Goal: Task Accomplishment & Management: Complete application form

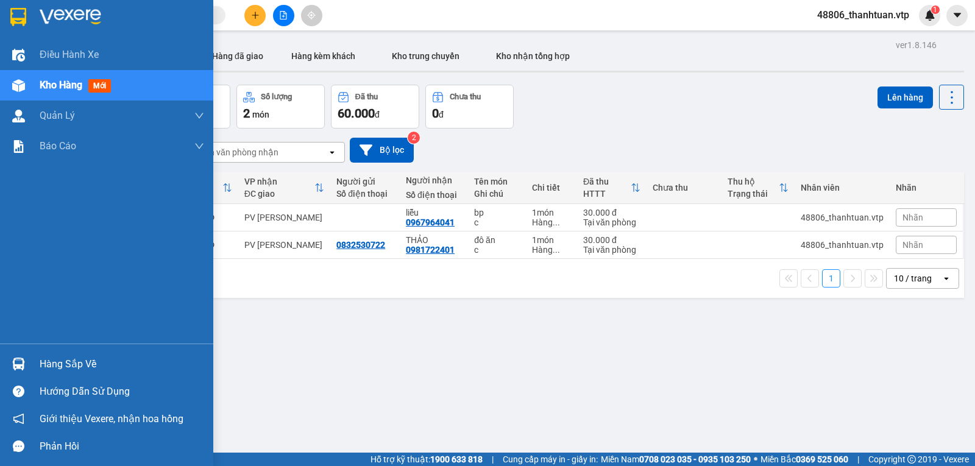
click at [118, 90] on div "Kho hàng mới" at bounding box center [122, 85] width 165 height 30
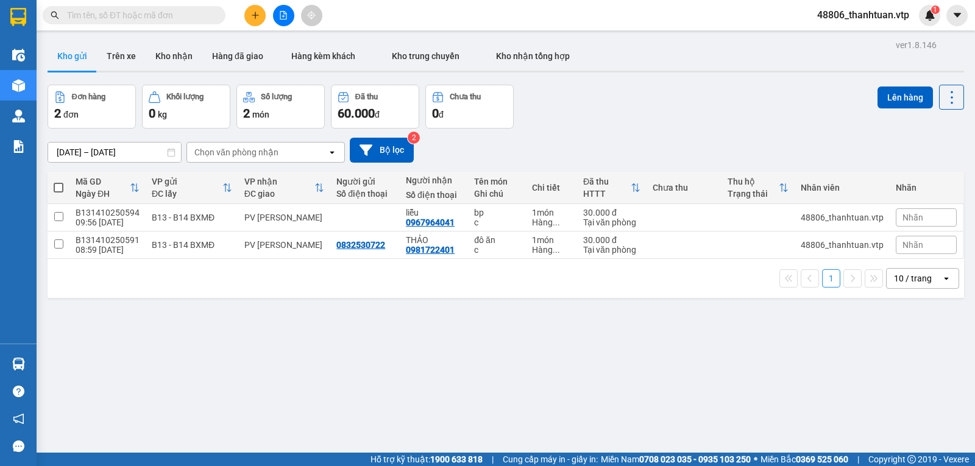
click at [60, 192] on span at bounding box center [59, 188] width 10 height 10
click at [59, 182] on input "checkbox" at bounding box center [59, 182] width 0 height 0
checkbox input "true"
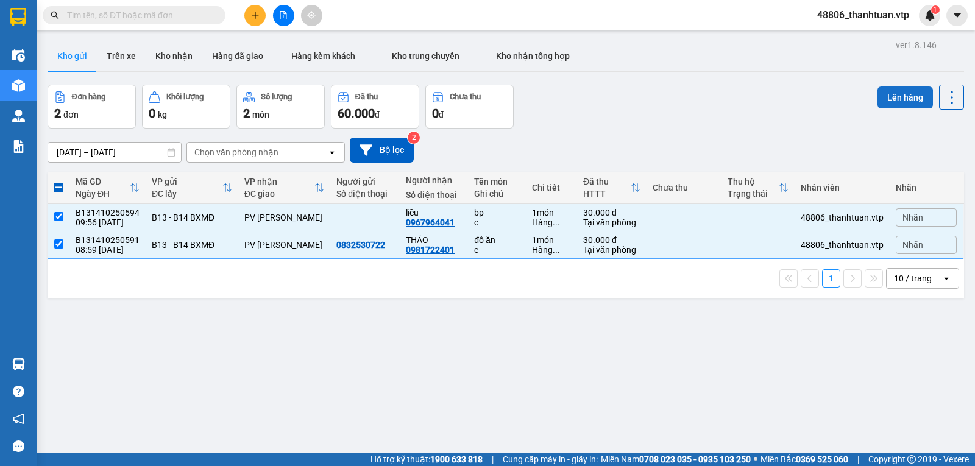
click at [901, 105] on button "Lên hàng" at bounding box center [905, 98] width 55 height 22
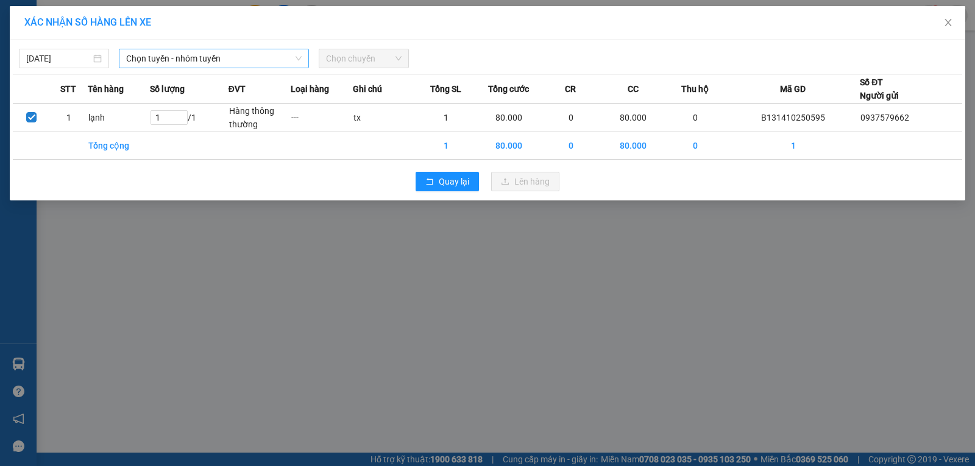
click at [217, 60] on span "Chọn tuyến - nhóm tuyến" at bounding box center [214, 58] width 176 height 18
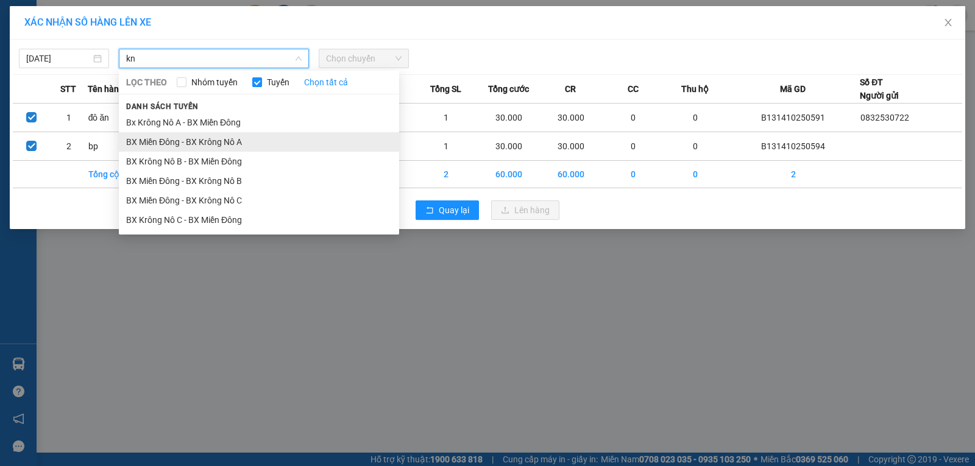
type input "kn"
click at [226, 139] on li "BX Miền Đông - BX Krông Nô A" at bounding box center [259, 142] width 280 height 20
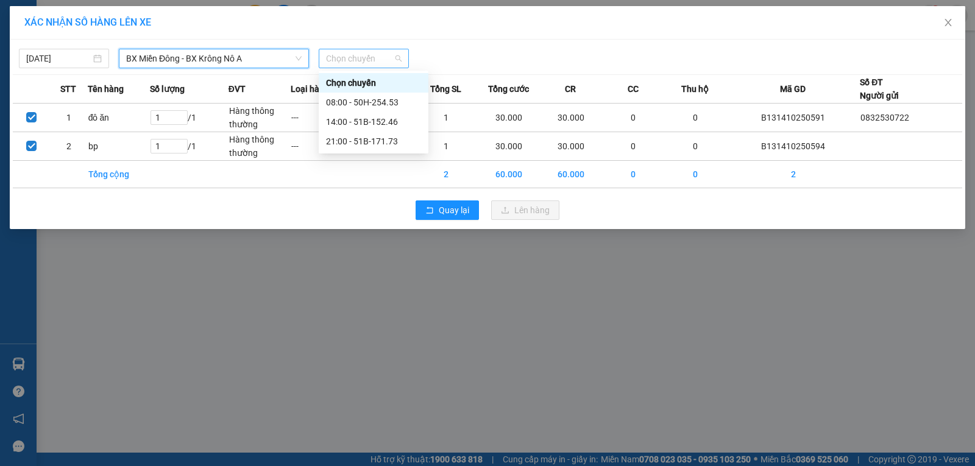
click at [335, 64] on span "Chọn chuyến" at bounding box center [364, 58] width 76 height 18
click at [336, 123] on div "14:00 - 51B-152.46" at bounding box center [373, 121] width 95 height 13
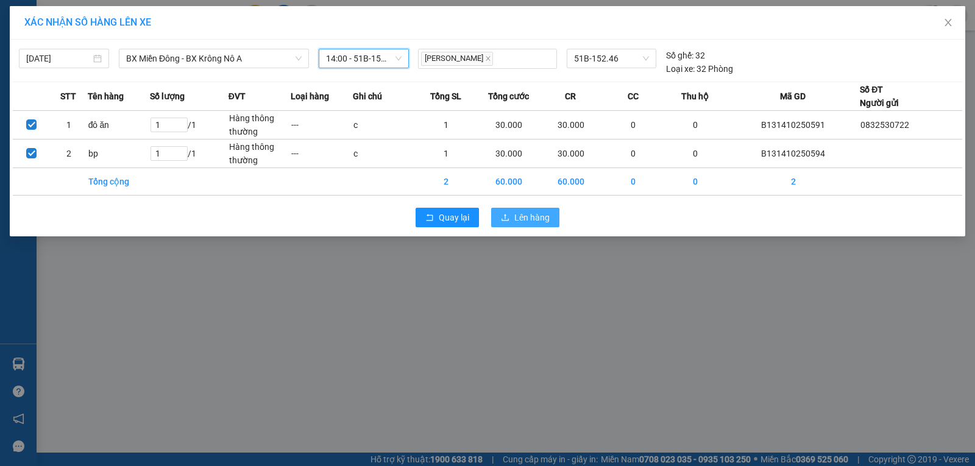
click at [519, 218] on span "Lên hàng" at bounding box center [532, 217] width 35 height 13
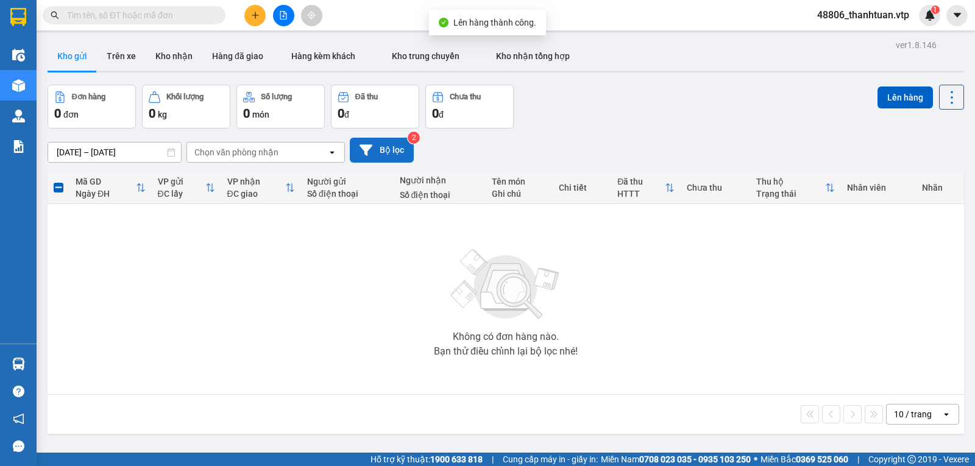
click at [385, 151] on button "Bộ lọc" at bounding box center [382, 150] width 64 height 25
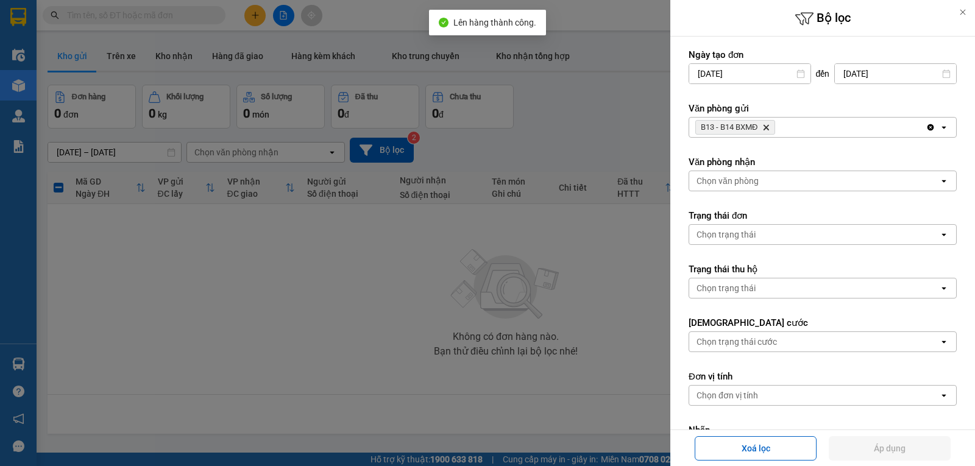
click at [770, 129] on icon "Delete" at bounding box center [766, 127] width 7 height 7
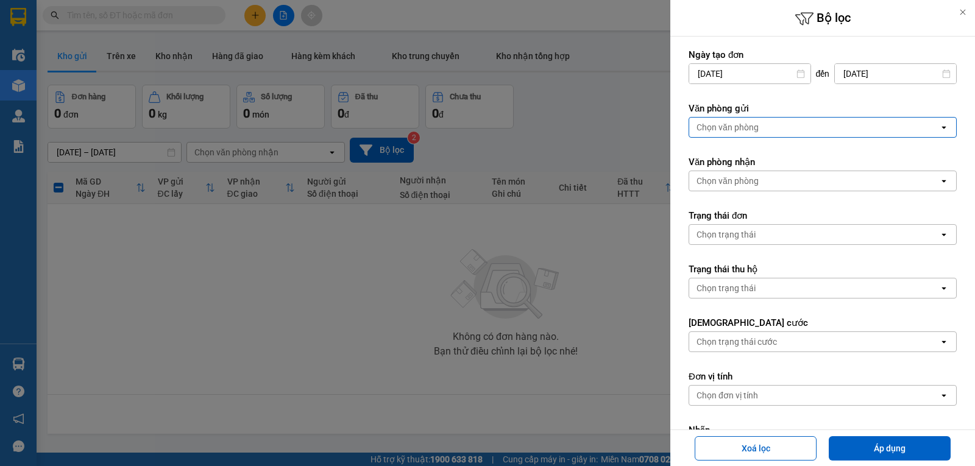
click at [771, 127] on div "Chọn văn phòng" at bounding box center [814, 128] width 250 height 20
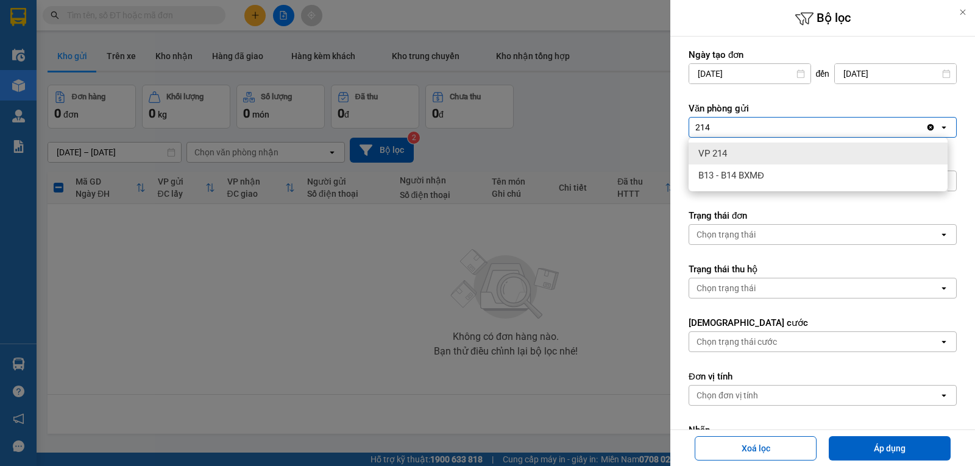
type input "214"
click at [753, 159] on div "VP 214" at bounding box center [818, 154] width 259 height 22
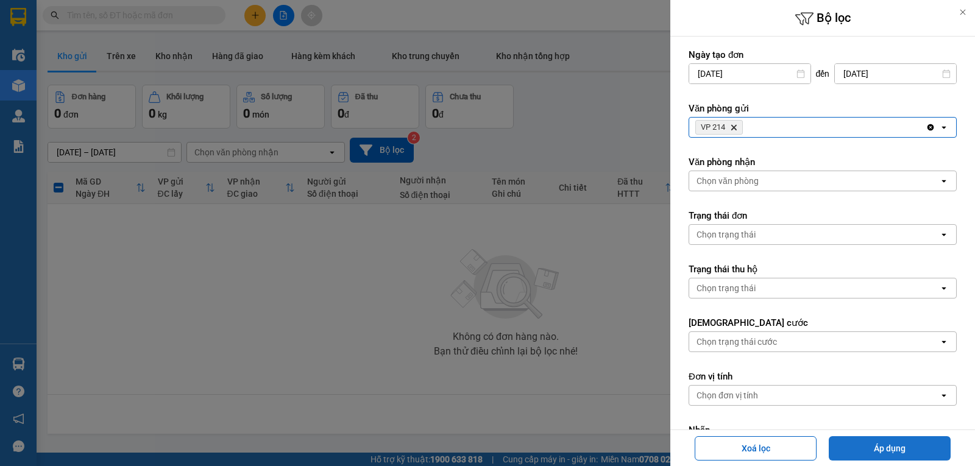
click at [859, 450] on button "Áp dụng" at bounding box center [890, 448] width 122 height 24
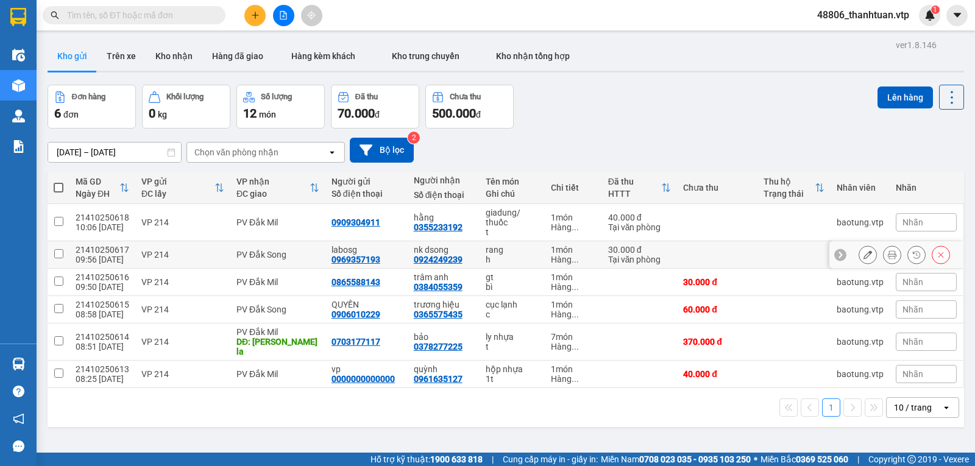
click at [58, 258] on input "checkbox" at bounding box center [58, 253] width 9 height 9
checkbox input "true"
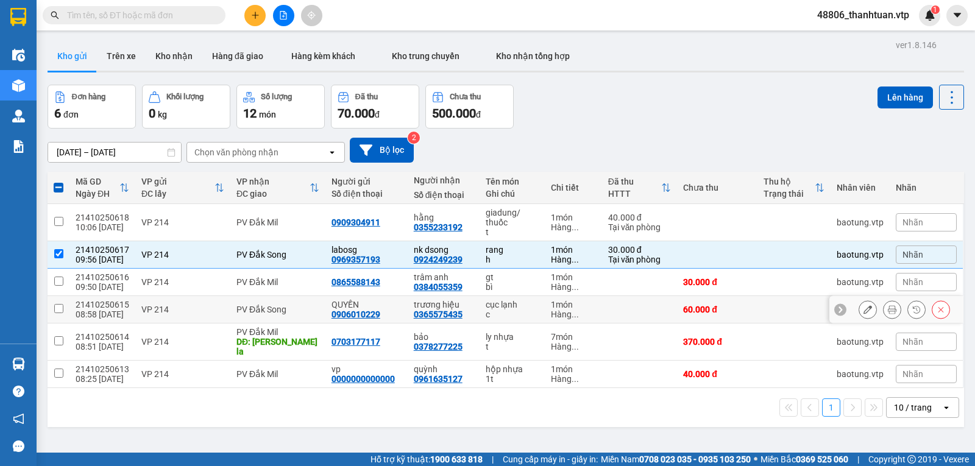
click at [59, 312] on input "checkbox" at bounding box center [58, 308] width 9 height 9
checkbox input "true"
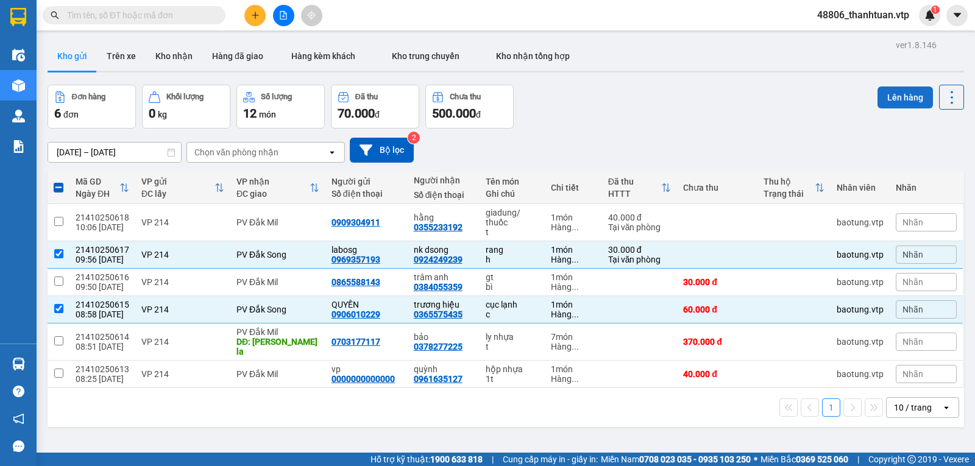
click at [892, 93] on button "Lên hàng" at bounding box center [905, 98] width 55 height 22
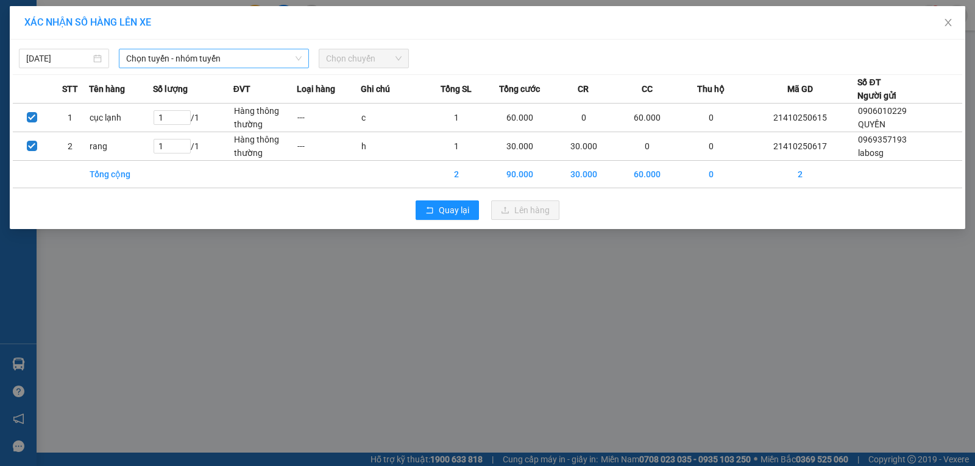
click at [233, 55] on span "Chọn tuyến - nhóm tuyến" at bounding box center [214, 58] width 176 height 18
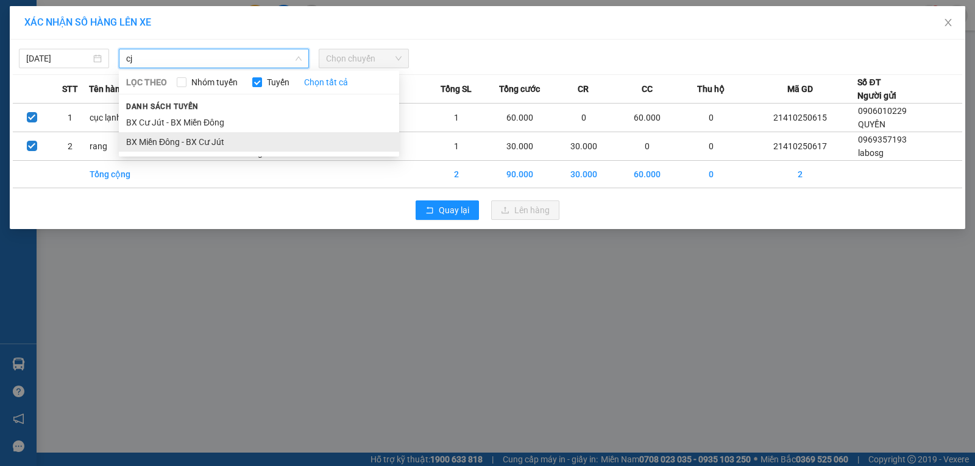
type input "cj"
drag, startPoint x: 221, startPoint y: 141, endPoint x: 344, endPoint y: 84, distance: 135.3
click at [223, 141] on li "BX Miền Đông - BX Cư Jút" at bounding box center [259, 142] width 280 height 20
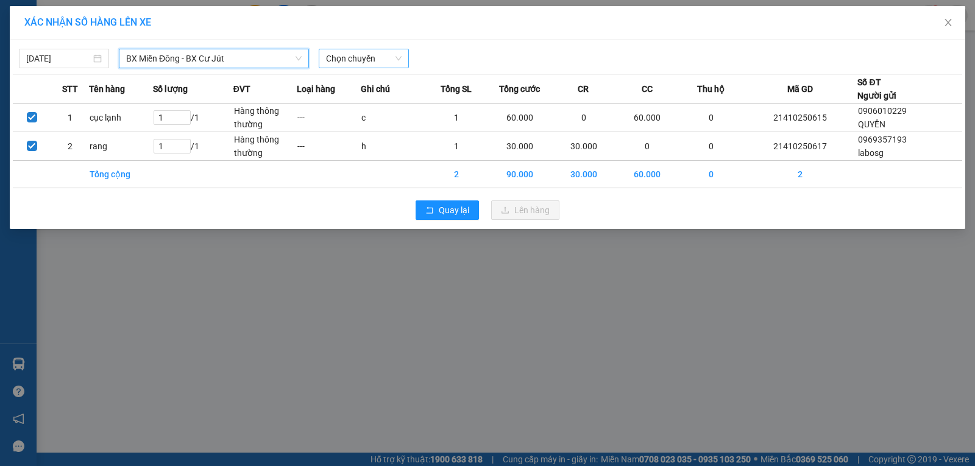
click at [354, 64] on span "Chọn chuyến" at bounding box center [364, 58] width 76 height 18
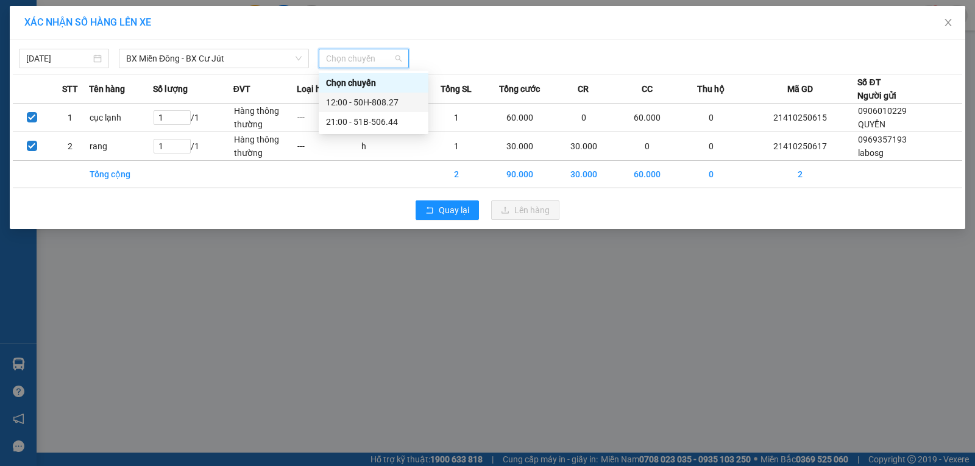
click at [353, 102] on div "12:00 - 50H-808.27" at bounding box center [373, 102] width 95 height 13
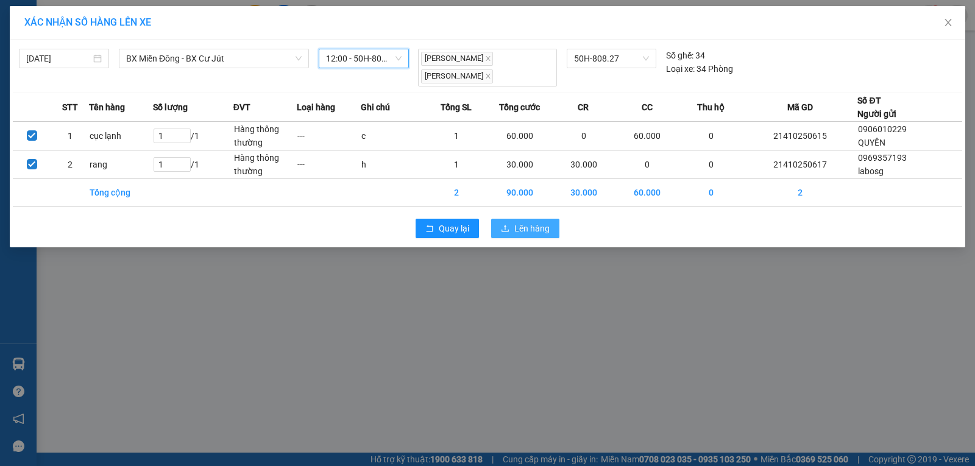
click at [518, 226] on span "Lên hàng" at bounding box center [532, 228] width 35 height 13
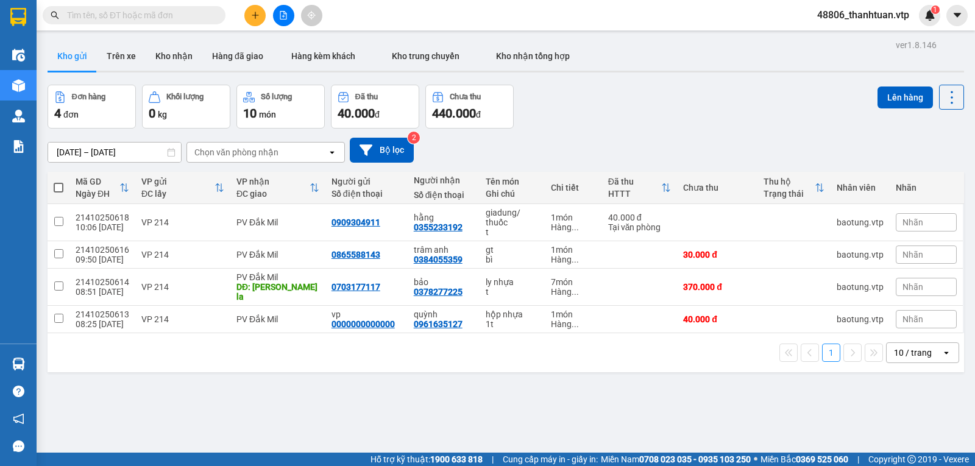
drag, startPoint x: 54, startPoint y: 188, endPoint x: 128, endPoint y: 214, distance: 78.7
click at [55, 190] on span at bounding box center [59, 188] width 10 height 10
click at [59, 182] on input "checkbox" at bounding box center [59, 182] width 0 height 0
checkbox input "true"
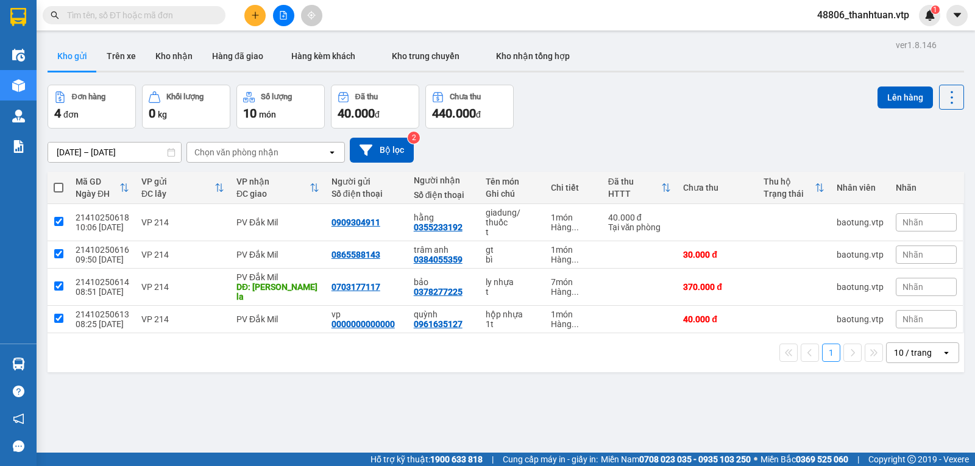
checkbox input "true"
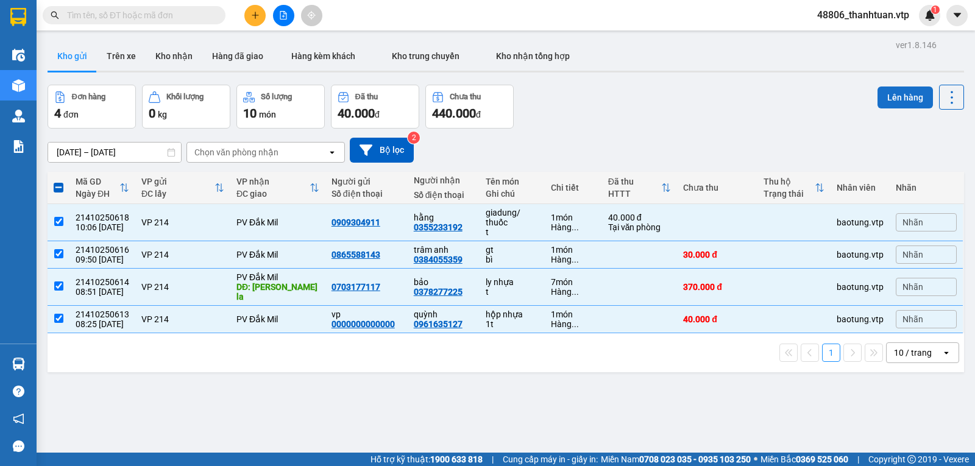
click at [878, 96] on button "Lên hàng" at bounding box center [905, 98] width 55 height 22
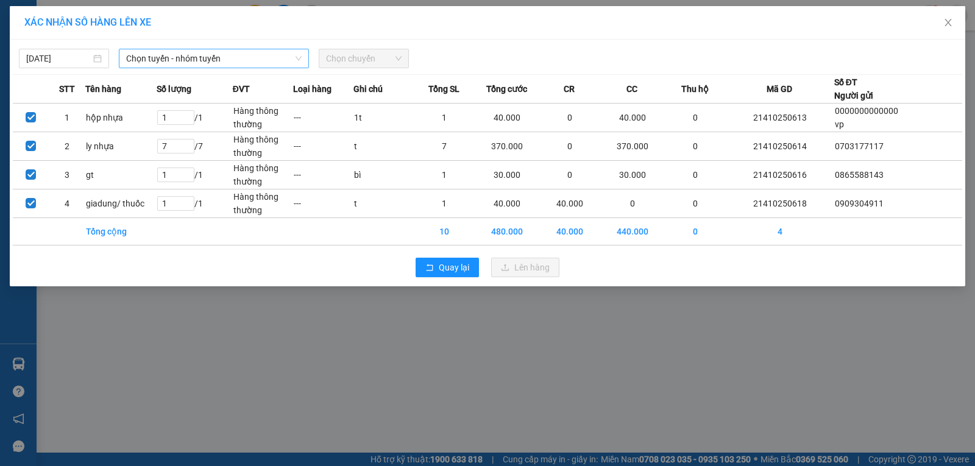
click at [252, 54] on span "Chọn tuyến - nhóm tuyến" at bounding box center [214, 58] width 176 height 18
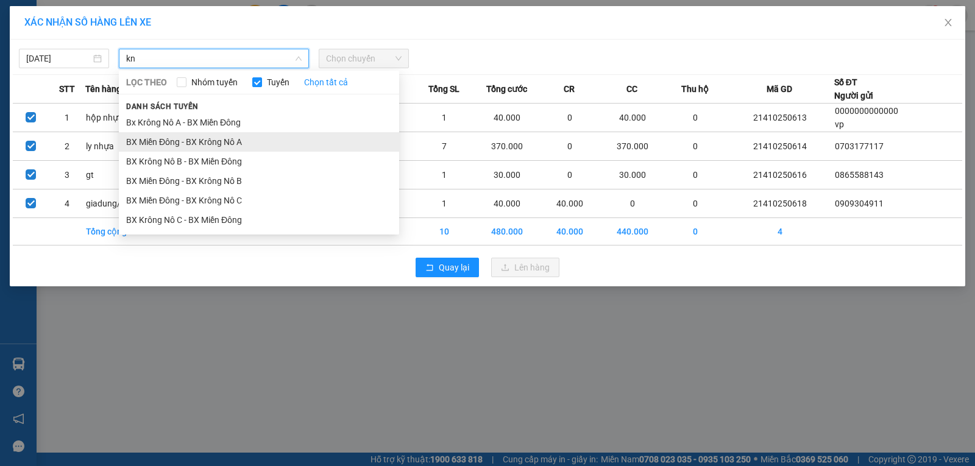
type input "kn"
click at [211, 140] on li "BX Miền Đông - BX Krông Nô A" at bounding box center [259, 142] width 280 height 20
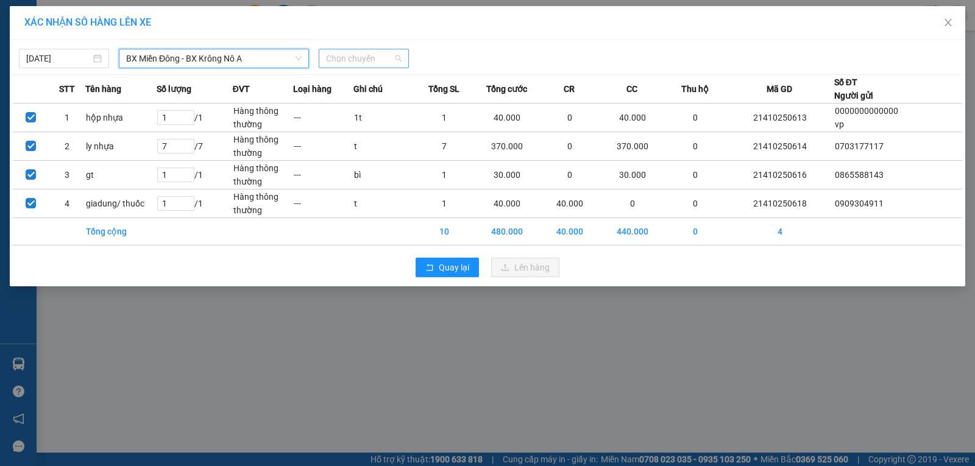
click at [347, 62] on span "Chọn chuyến" at bounding box center [364, 58] width 76 height 18
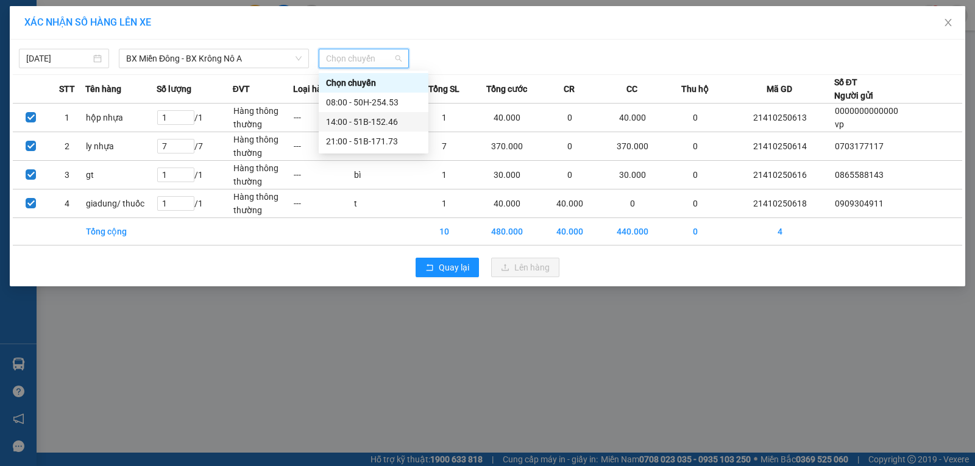
click at [347, 119] on div "14:00 - 51B-152.46" at bounding box center [373, 121] width 95 height 13
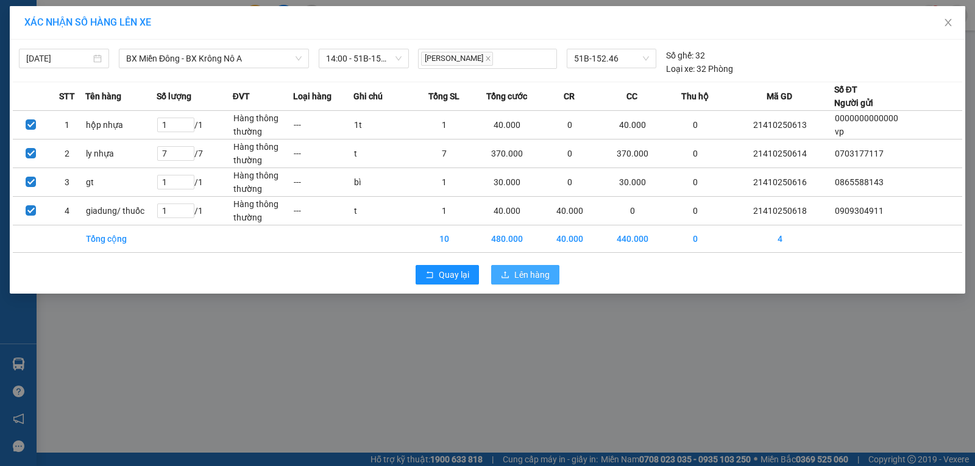
click at [534, 274] on span "Lên hàng" at bounding box center [532, 274] width 35 height 13
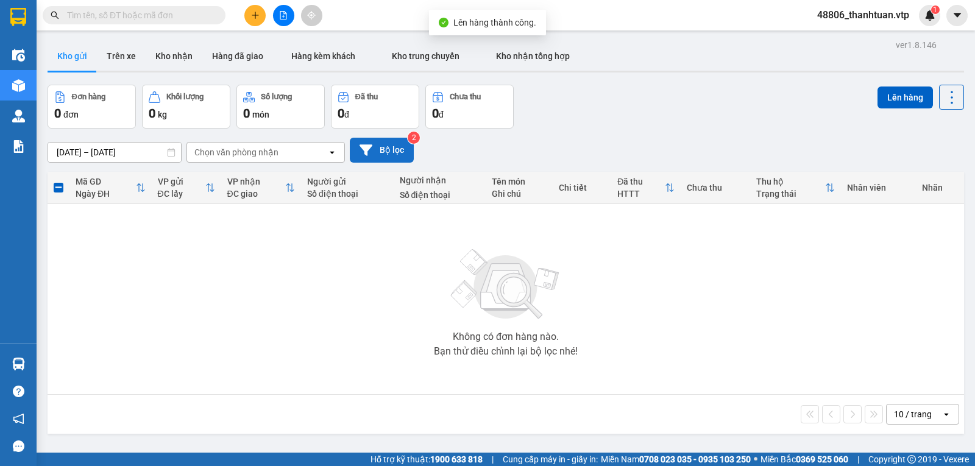
click at [386, 147] on button "Bộ lọc" at bounding box center [382, 150] width 64 height 25
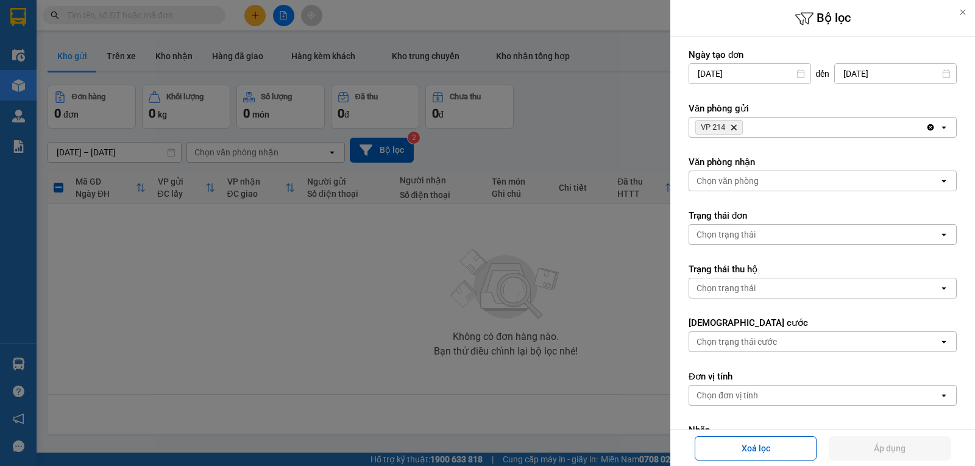
click at [738, 126] on icon "Delete" at bounding box center [733, 127] width 7 height 7
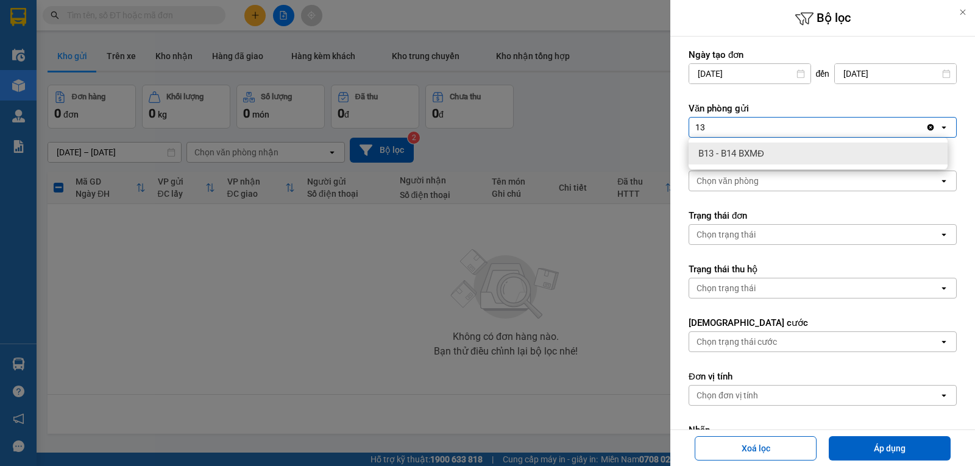
type input "13"
click at [737, 154] on span "B13 - B14 BXMĐ" at bounding box center [732, 154] width 66 height 12
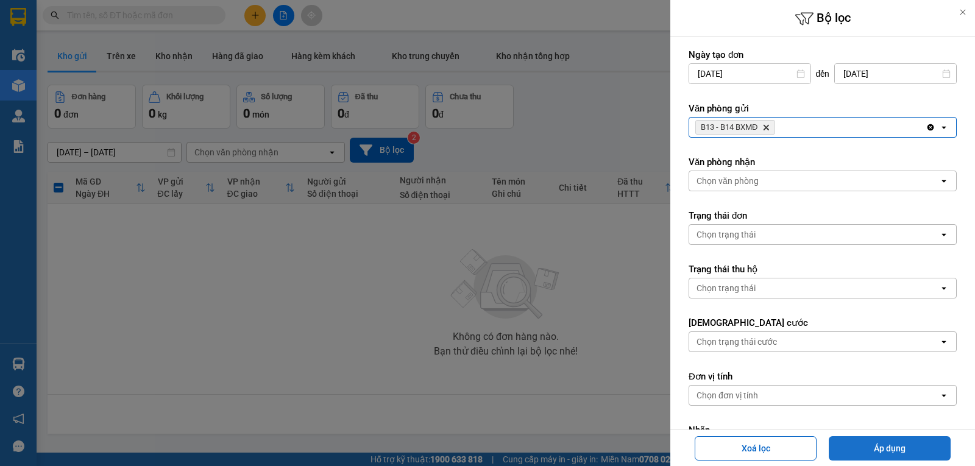
click at [893, 450] on button "Áp dụng" at bounding box center [890, 448] width 122 height 24
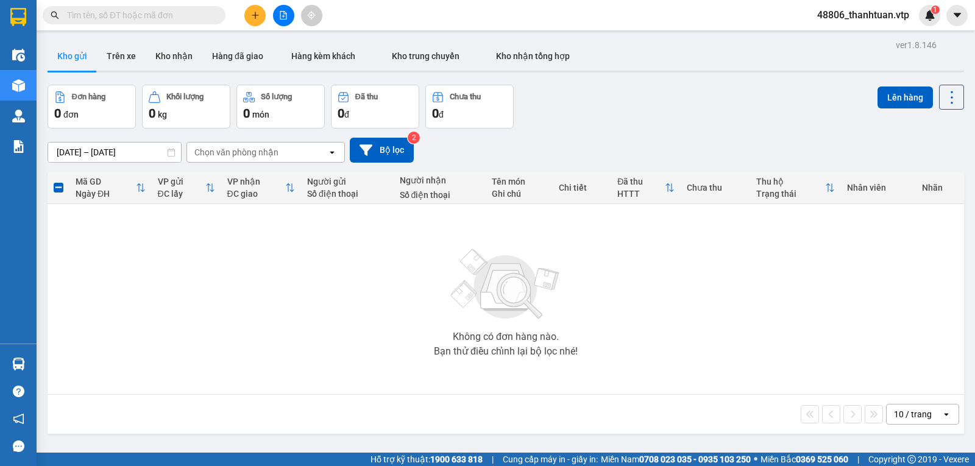
click at [257, 15] on icon "plus" at bounding box center [255, 15] width 7 height 1
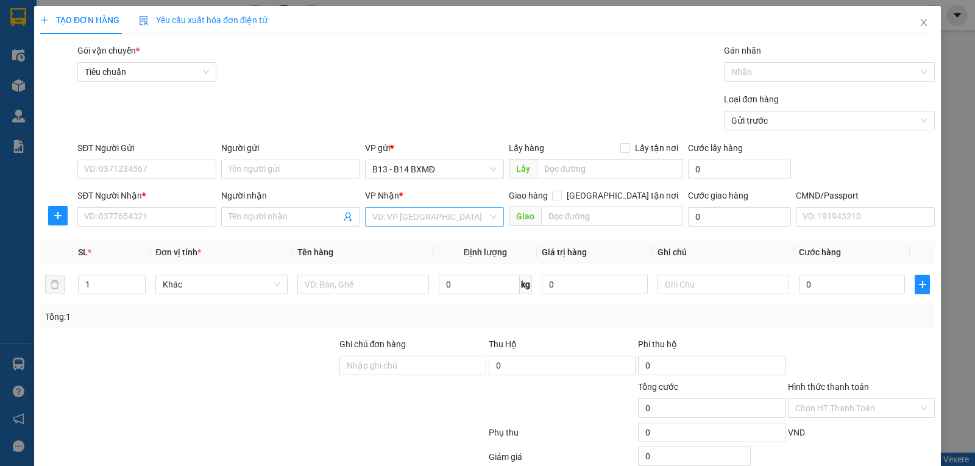
click at [408, 215] on input "search" at bounding box center [430, 217] width 116 height 18
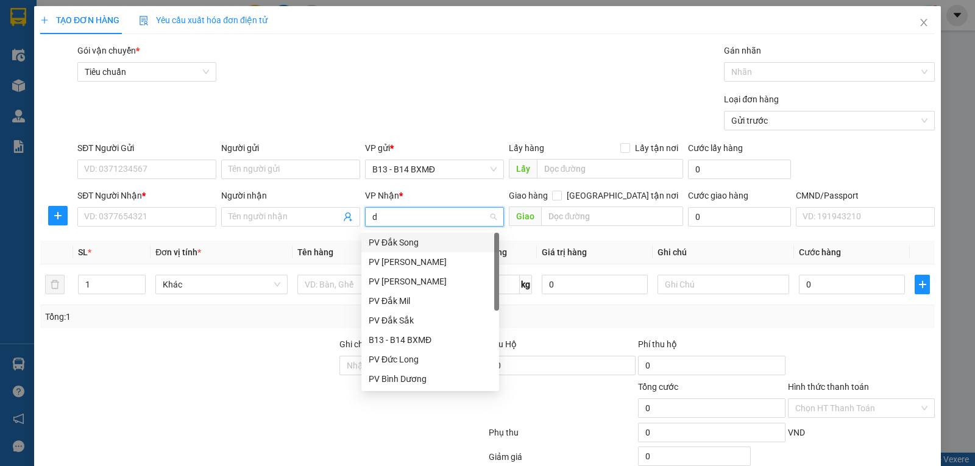
type input "dm"
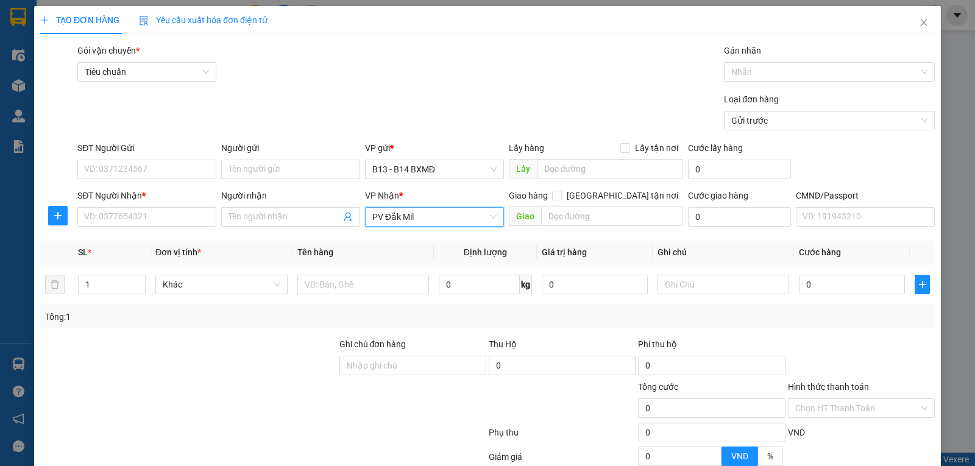
scroll to position [20, 0]
type input "a"
type input "ánh"
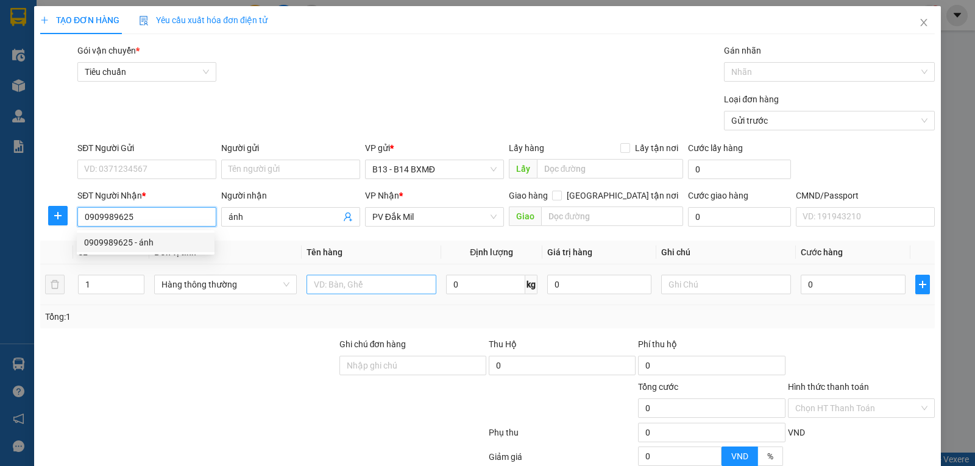
type input "0909989625"
click at [371, 283] on input "text" at bounding box center [372, 285] width 130 height 20
type input "q a"
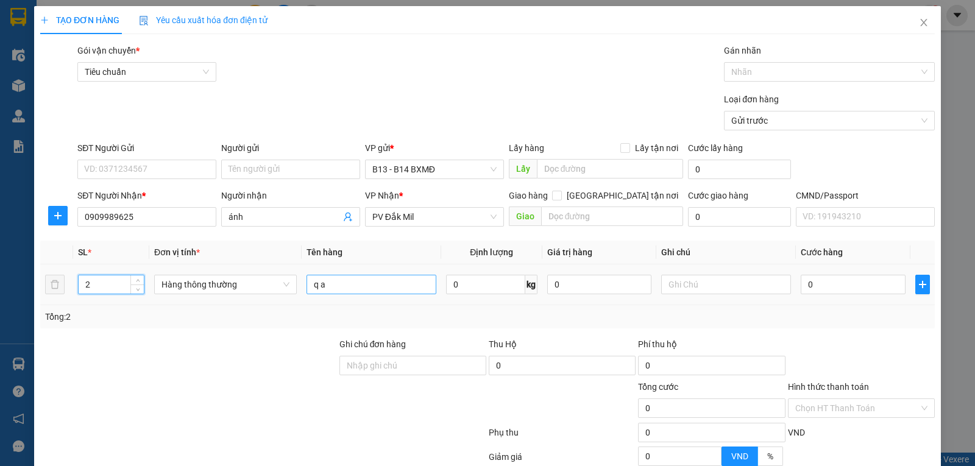
type input "2"
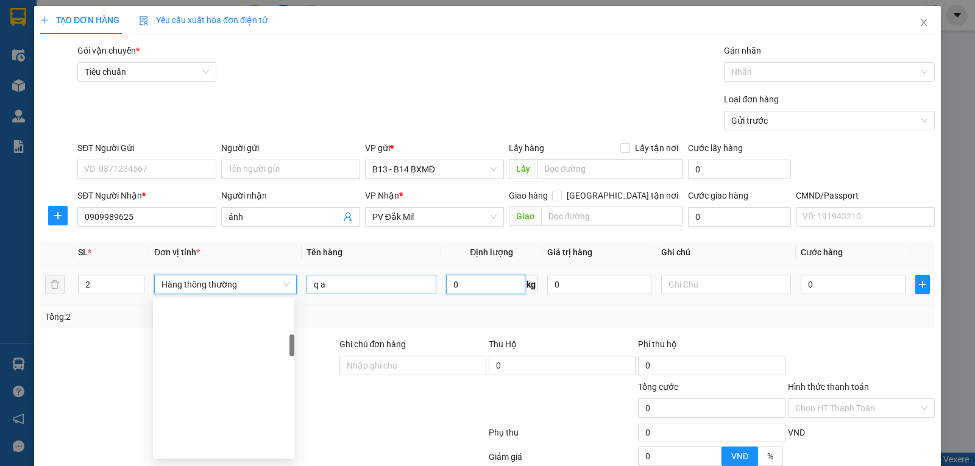
scroll to position [254, 0]
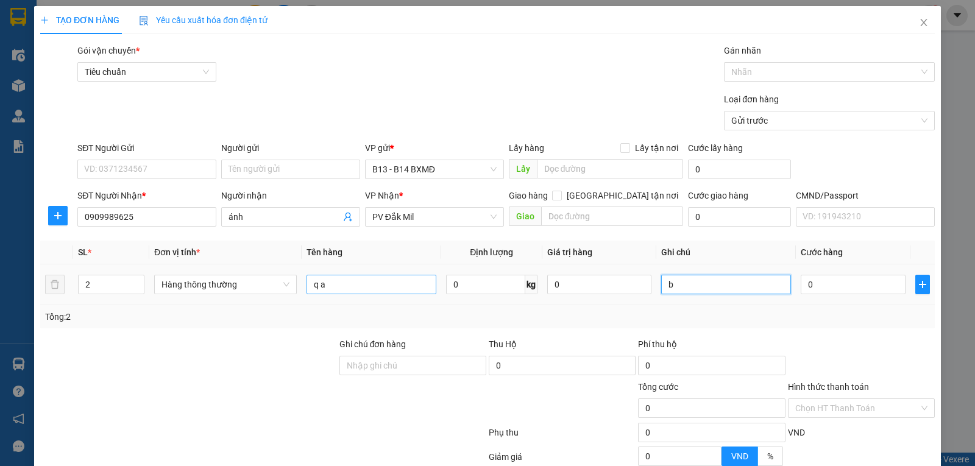
type input "b"
type input "2"
type input "20"
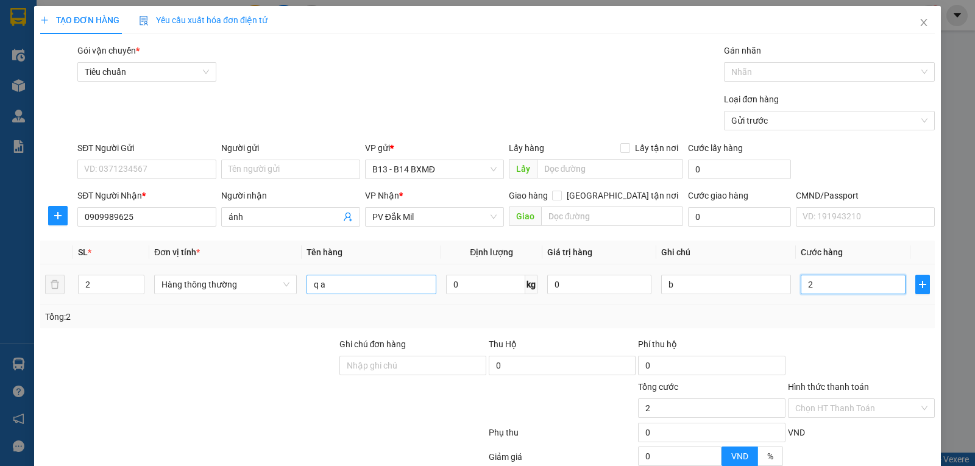
type input "20"
type input "200"
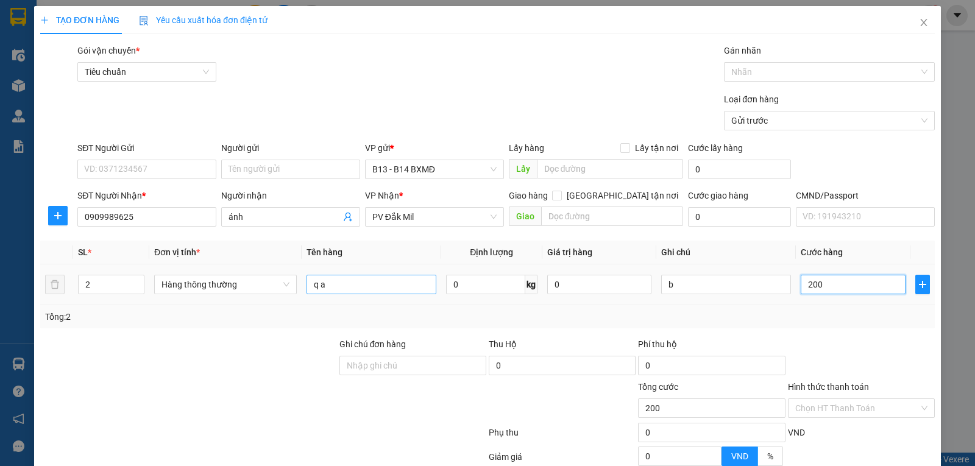
type input "2.000"
type input "20.000"
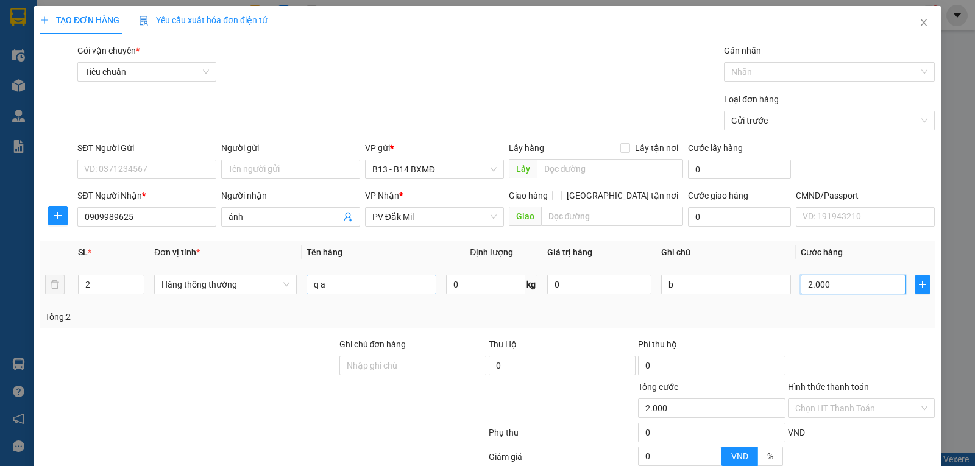
type input "20.000"
type input "200.000"
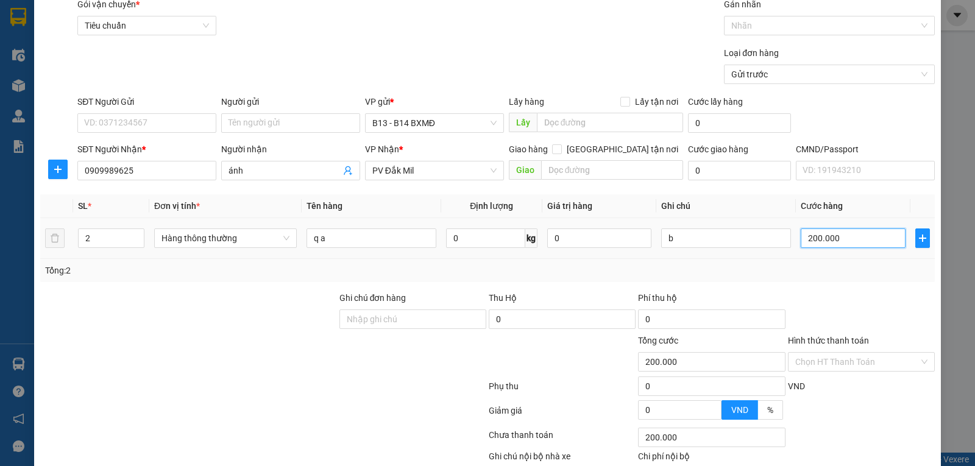
scroll to position [123, 0]
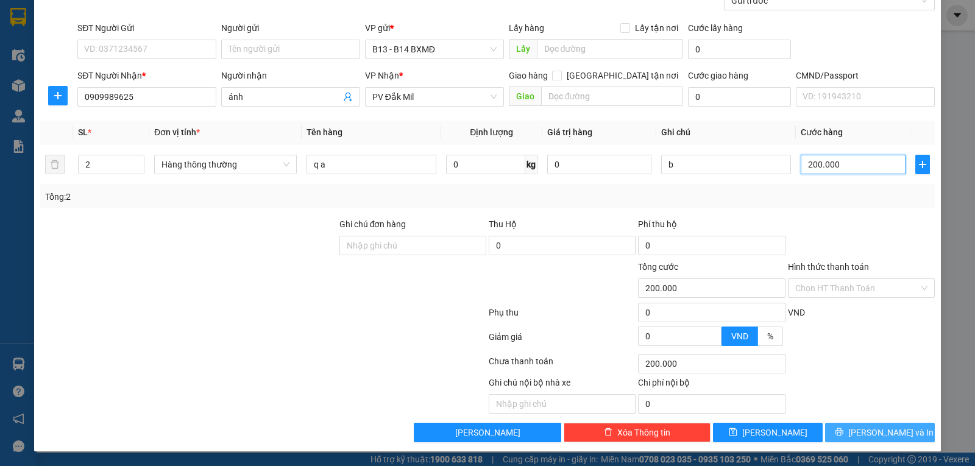
type input "200.000"
click at [860, 435] on button "[PERSON_NAME] và In" at bounding box center [880, 433] width 110 height 20
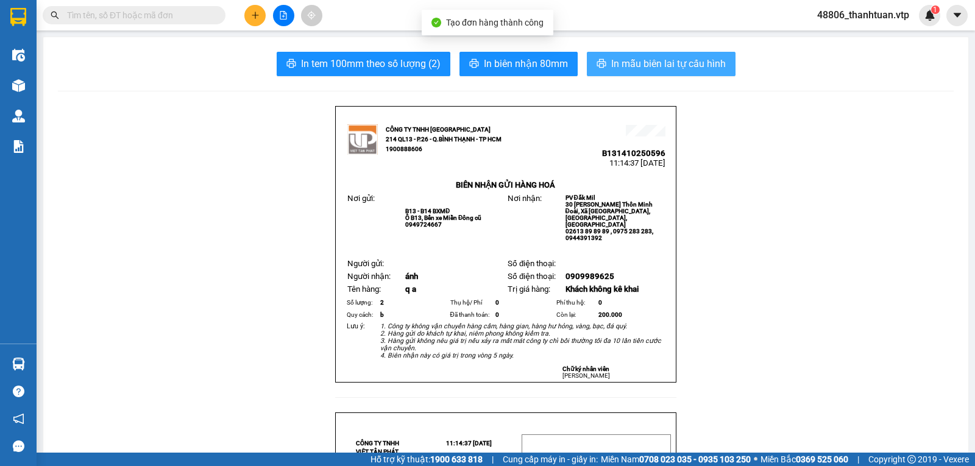
click at [689, 72] on button "In mẫu biên lai tự cấu hình" at bounding box center [661, 64] width 149 height 24
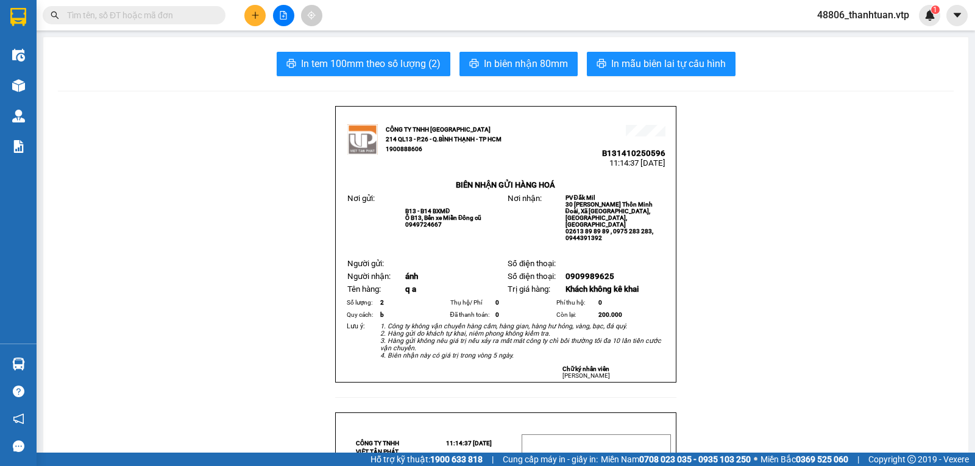
drag, startPoint x: 176, startPoint y: 378, endPoint x: 167, endPoint y: 358, distance: 21.9
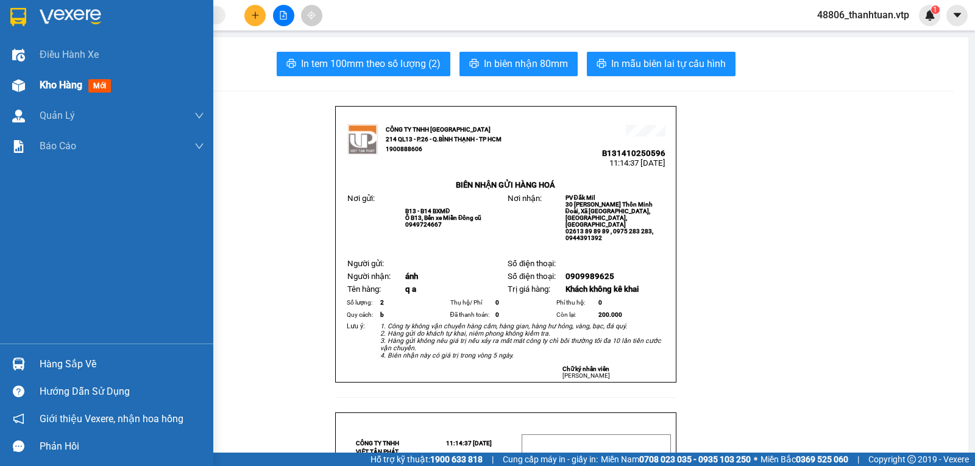
click at [51, 88] on span "Kho hàng" at bounding box center [61, 85] width 43 height 12
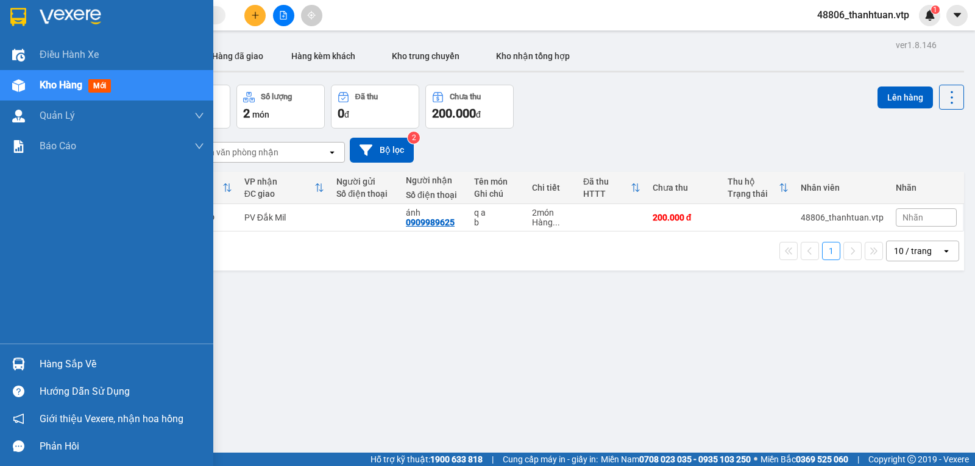
click at [49, 85] on span "Kho hàng" at bounding box center [61, 85] width 43 height 12
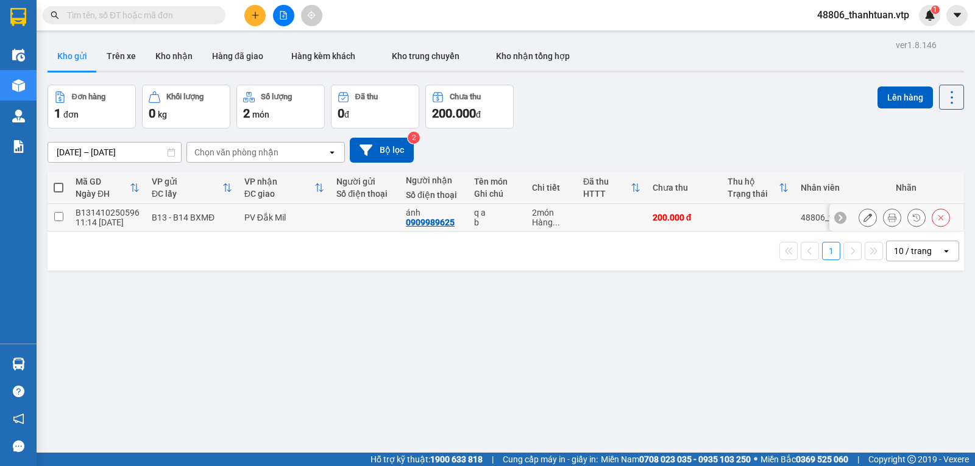
click at [888, 222] on icon at bounding box center [892, 217] width 9 height 9
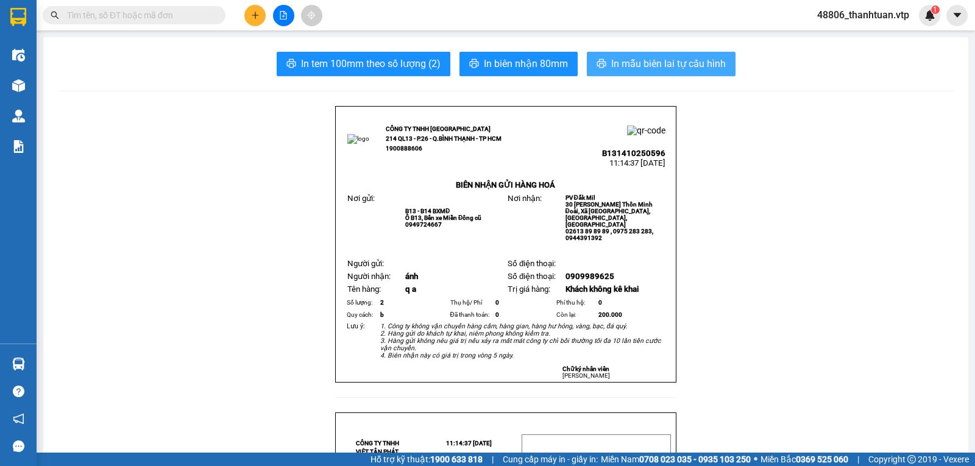
click at [637, 55] on button "In mẫu biên lai tự cấu hình" at bounding box center [661, 64] width 149 height 24
click at [633, 62] on span "In mẫu biên lai tự cấu hình" at bounding box center [668, 63] width 115 height 15
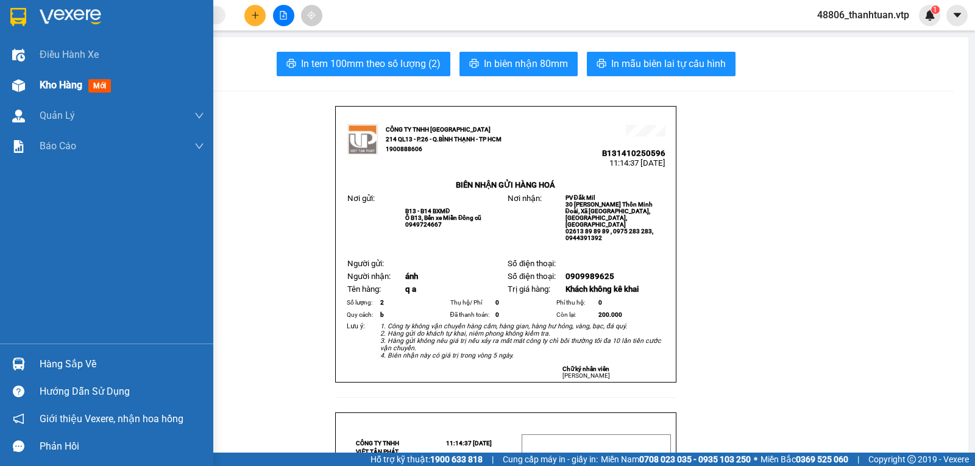
click at [59, 88] on span "Kho hàng" at bounding box center [61, 85] width 43 height 12
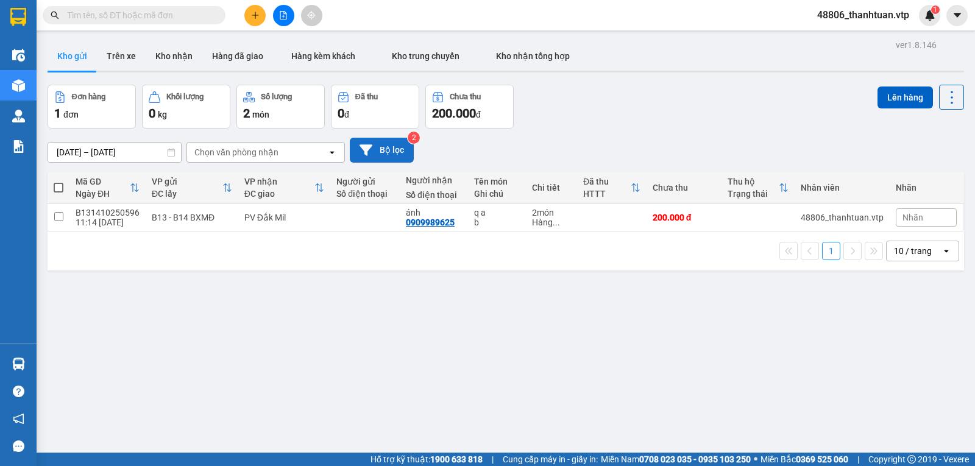
click at [385, 157] on button "Bộ lọc" at bounding box center [382, 150] width 64 height 25
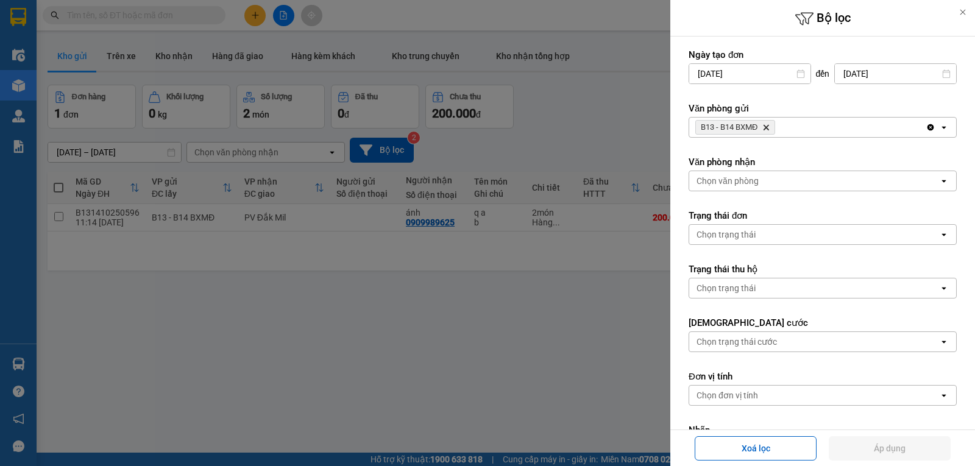
click at [770, 127] on icon "Delete" at bounding box center [766, 127] width 7 height 7
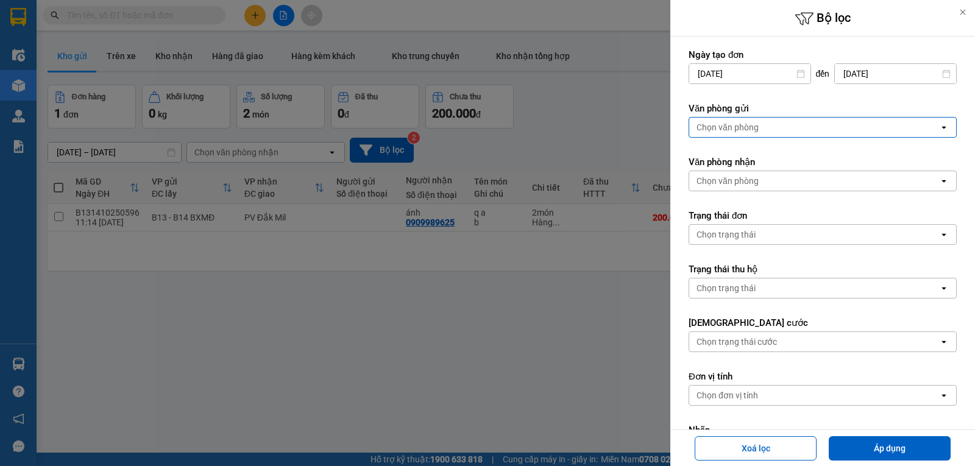
click at [757, 130] on div "Chọn văn phòng" at bounding box center [728, 127] width 62 height 12
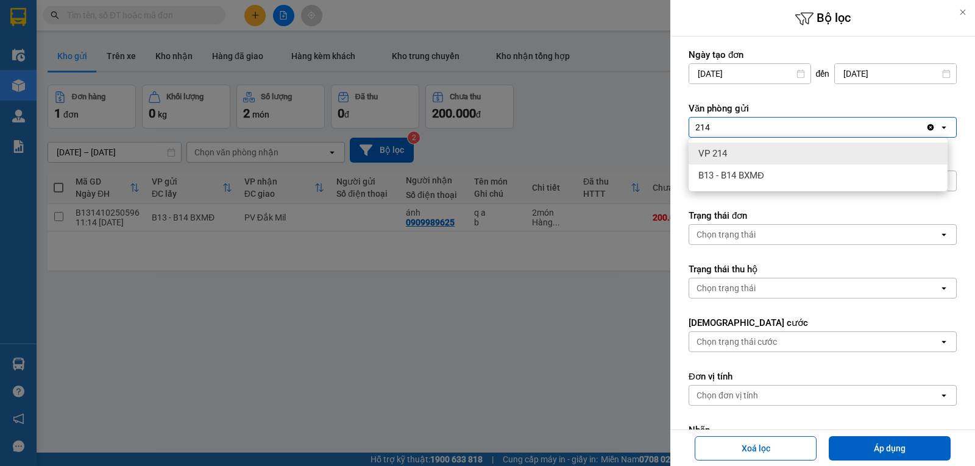
type input "214"
click at [751, 158] on div "VP 214" at bounding box center [818, 154] width 259 height 22
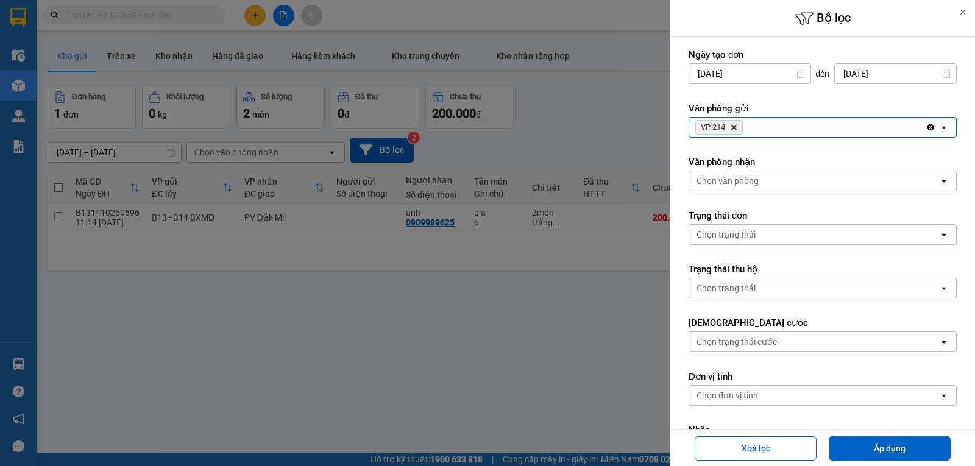
click at [377, 329] on div at bounding box center [487, 233] width 975 height 466
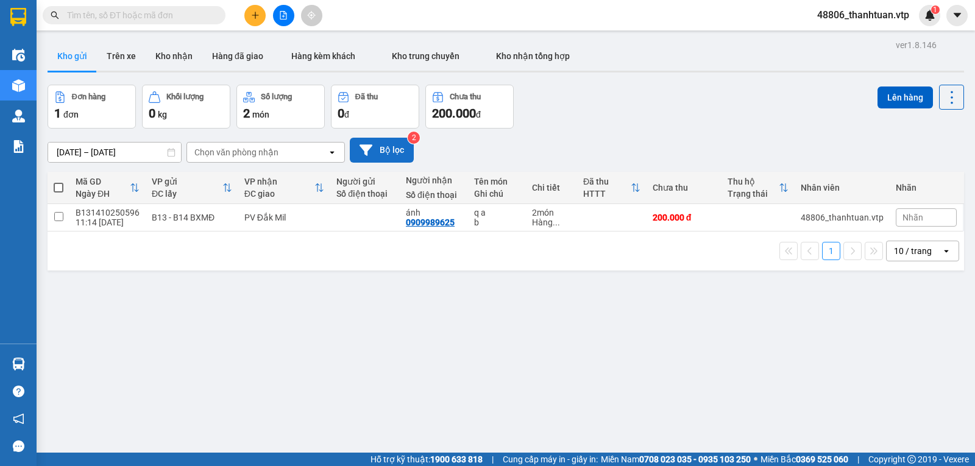
click at [400, 154] on button "Bộ lọc" at bounding box center [382, 150] width 64 height 25
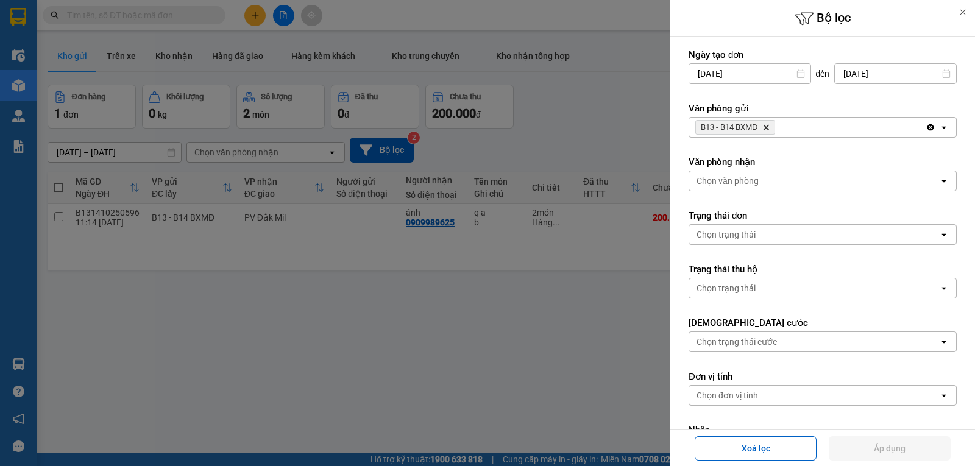
drag, startPoint x: 493, startPoint y: 305, endPoint x: 436, endPoint y: 211, distance: 109.9
click at [493, 305] on div at bounding box center [487, 233] width 975 height 466
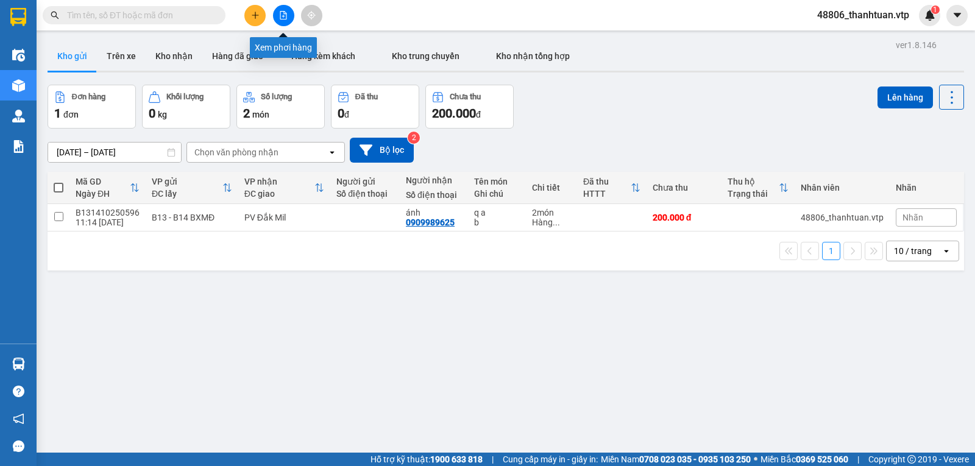
click at [280, 13] on icon "file-add" at bounding box center [283, 15] width 9 height 9
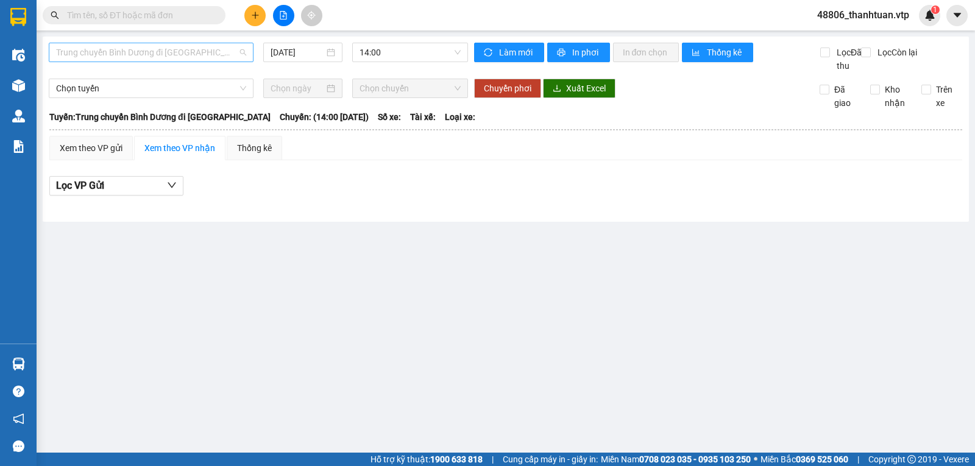
click at [179, 52] on span "Trung chuyển Bình Dương đi [GEOGRAPHIC_DATA]" at bounding box center [151, 52] width 190 height 18
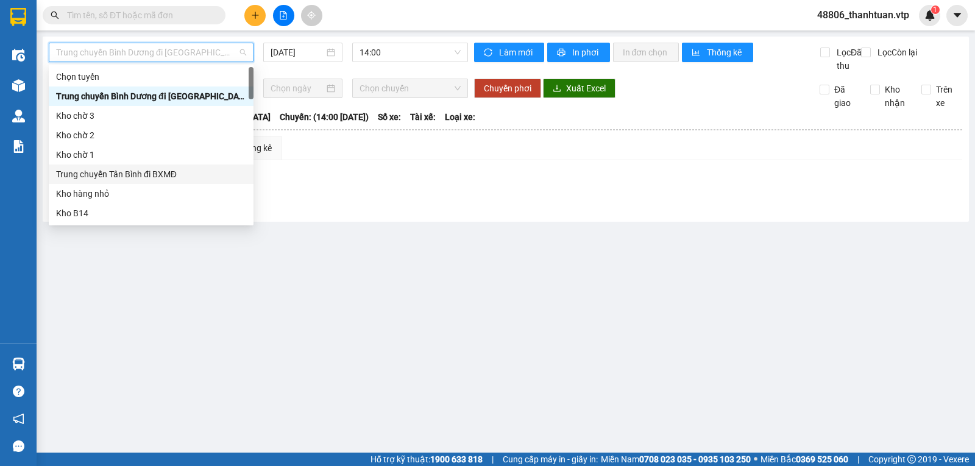
click at [124, 173] on div "Trung chuyển Tân Bình đi BXMĐ" at bounding box center [151, 174] width 190 height 13
type input "[DATE]"
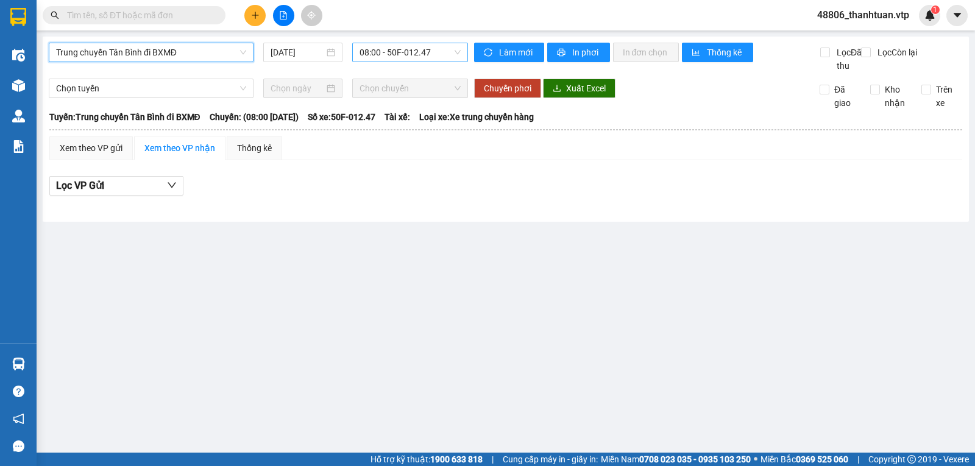
click at [386, 49] on span "08:00 - 50F-012.47" at bounding box center [410, 52] width 101 height 18
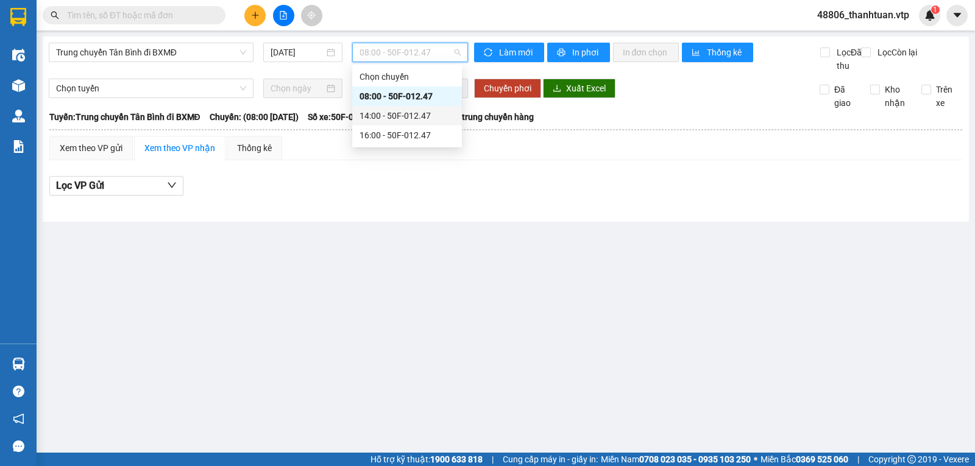
click at [376, 114] on div "14:00 - 50F-012.47" at bounding box center [407, 115] width 95 height 13
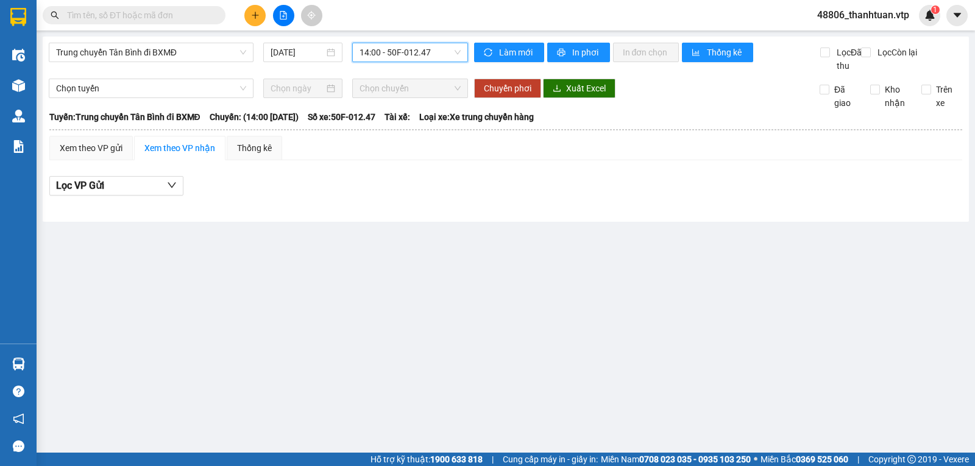
click at [401, 49] on span "14:00 - 50F-012.47" at bounding box center [410, 52] width 101 height 18
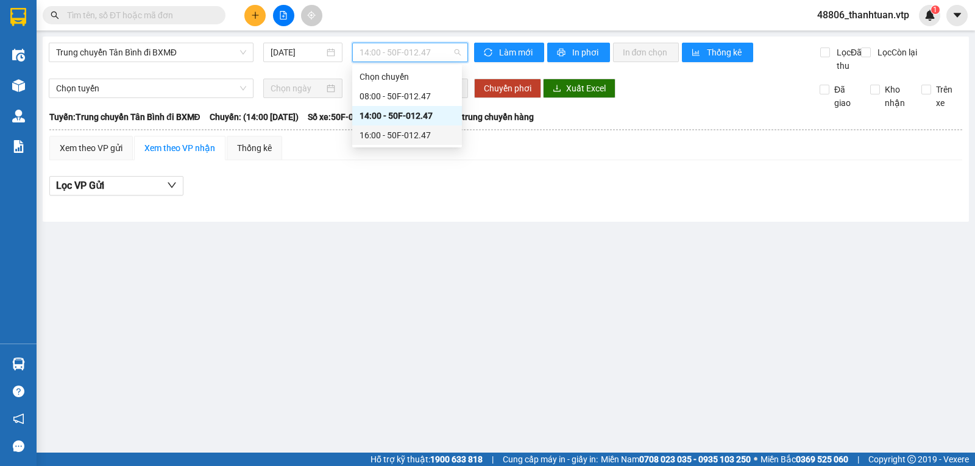
click at [393, 130] on div "16:00 - 50F-012.47" at bounding box center [407, 135] width 95 height 13
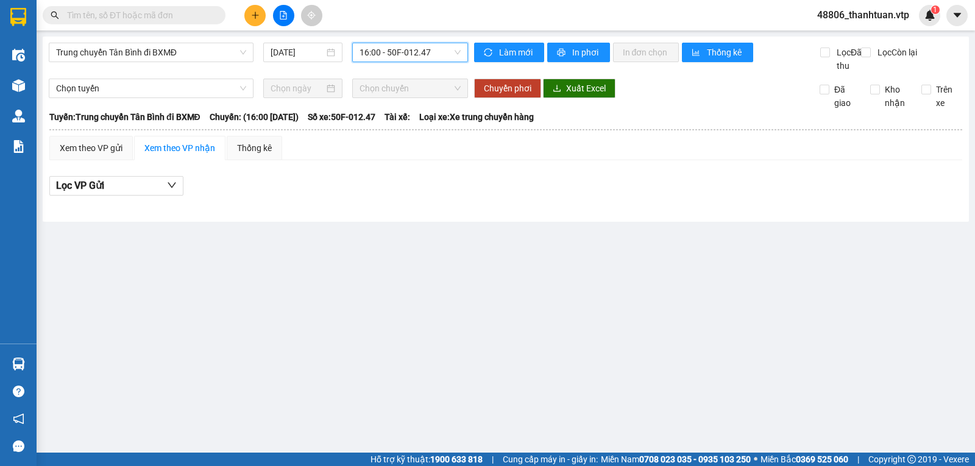
click at [392, 55] on span "16:00 - 50F-012.47" at bounding box center [410, 52] width 101 height 18
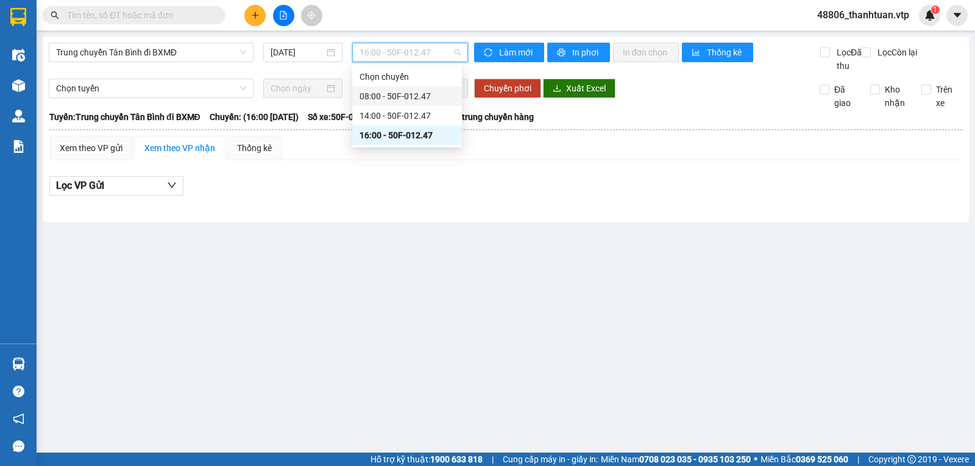
click at [400, 92] on div "08:00 - 50F-012.47" at bounding box center [407, 96] width 95 height 13
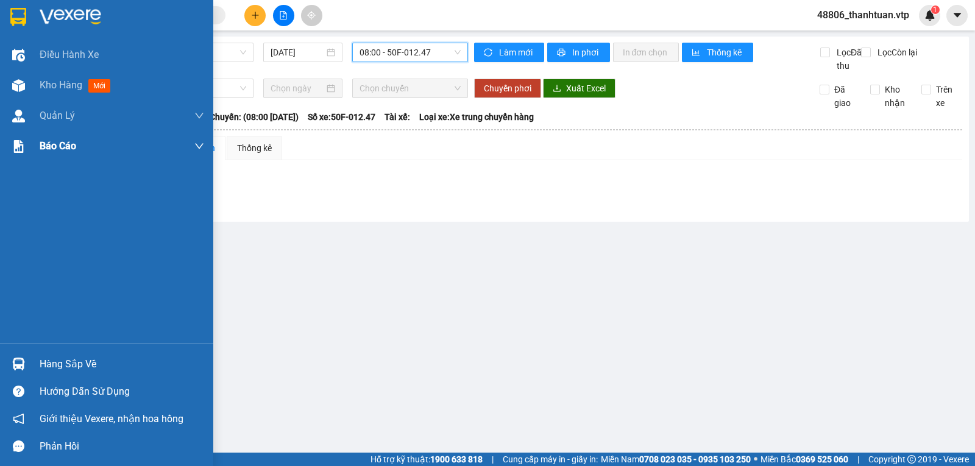
drag, startPoint x: 43, startPoint y: 85, endPoint x: 99, endPoint y: 134, distance: 74.8
click at [43, 85] on span "Kho hàng" at bounding box center [61, 85] width 43 height 12
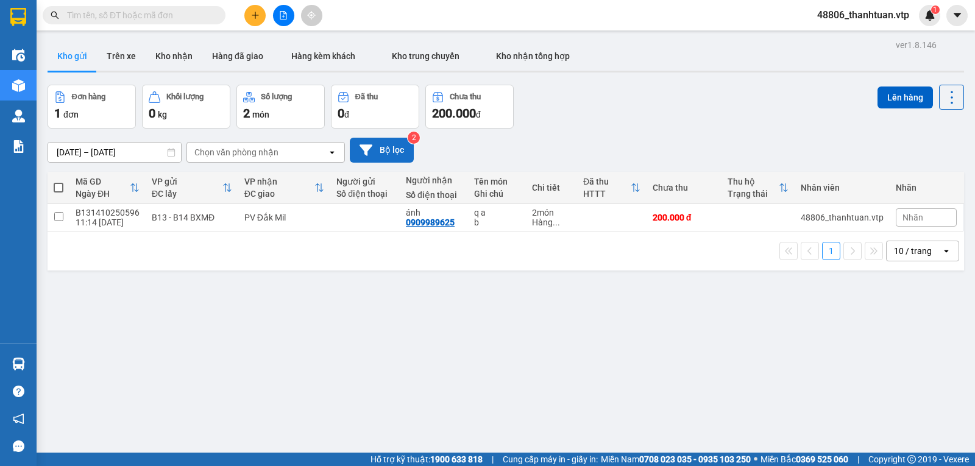
click at [385, 152] on button "Bộ lọc" at bounding box center [382, 150] width 64 height 25
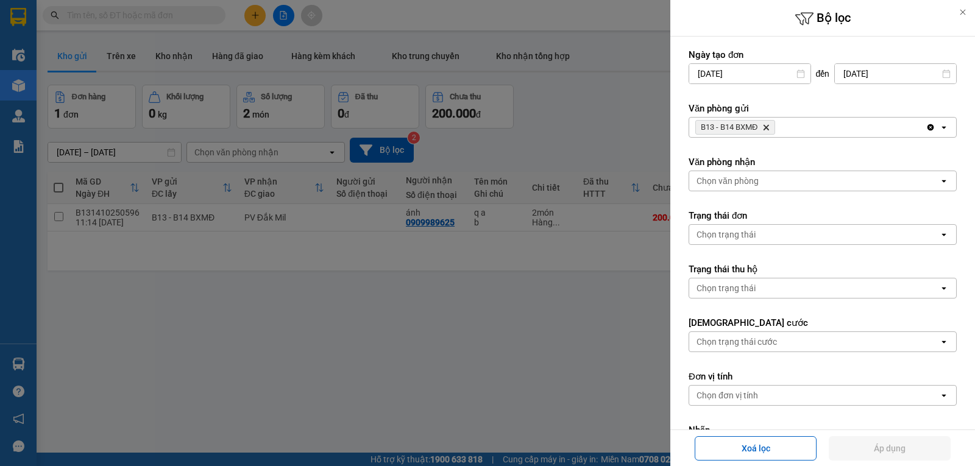
click at [769, 130] on icon "Delete" at bounding box center [766, 127] width 7 height 7
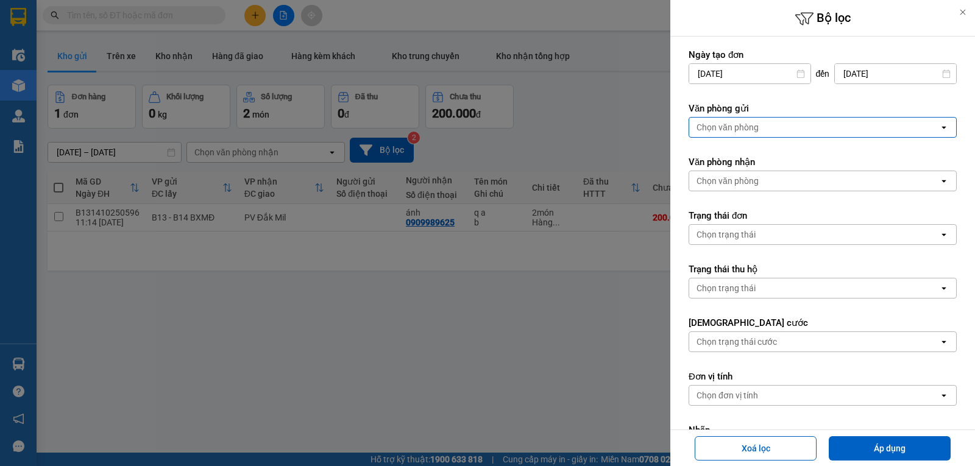
click at [775, 130] on div "Chọn văn phòng" at bounding box center [814, 128] width 250 height 20
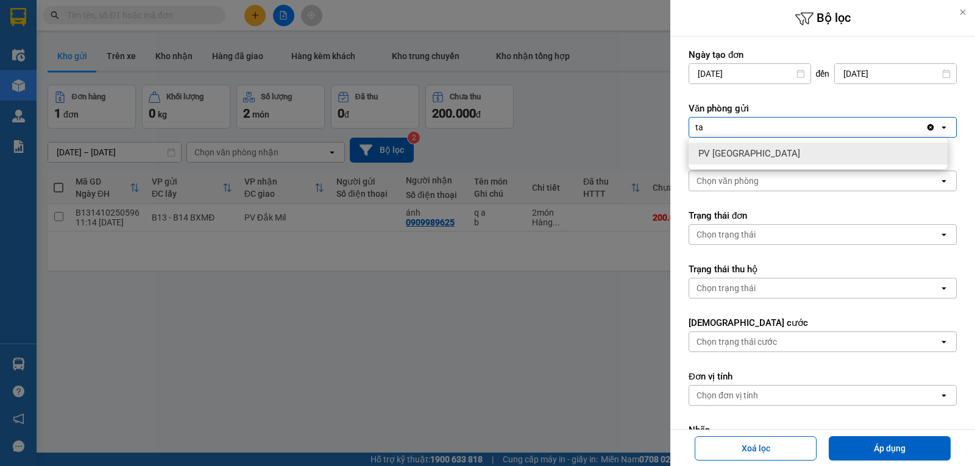
type input "ta"
click at [742, 156] on span "PV [GEOGRAPHIC_DATA]" at bounding box center [750, 154] width 102 height 12
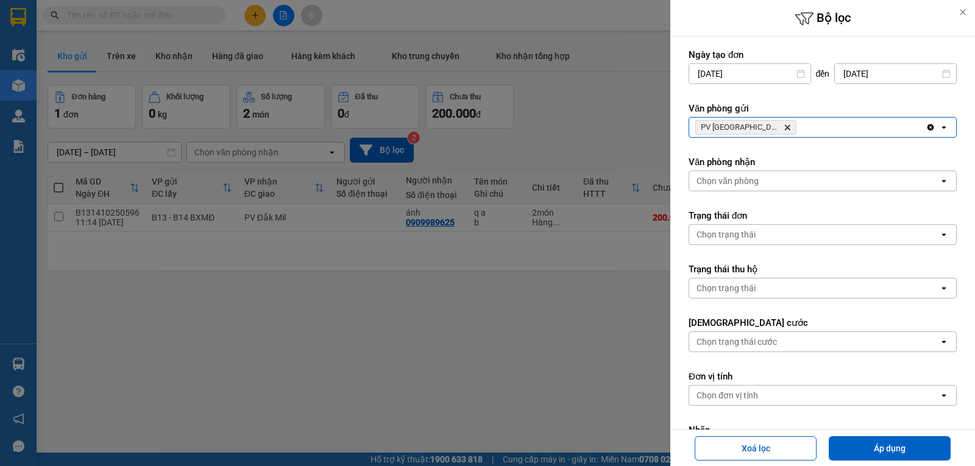
drag, startPoint x: 878, startPoint y: 448, endPoint x: 800, endPoint y: 408, distance: 87.3
click at [877, 447] on button "Áp dụng" at bounding box center [890, 448] width 122 height 24
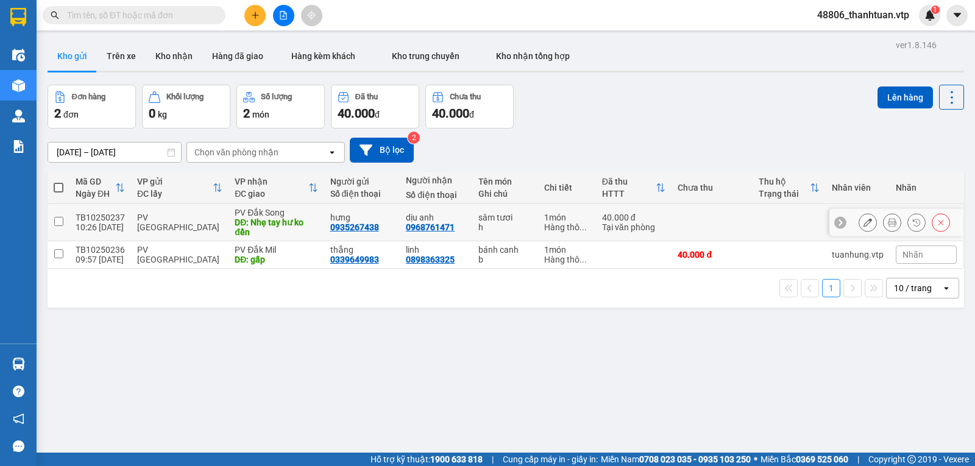
click at [57, 226] on input "checkbox" at bounding box center [58, 221] width 9 height 9
checkbox input "true"
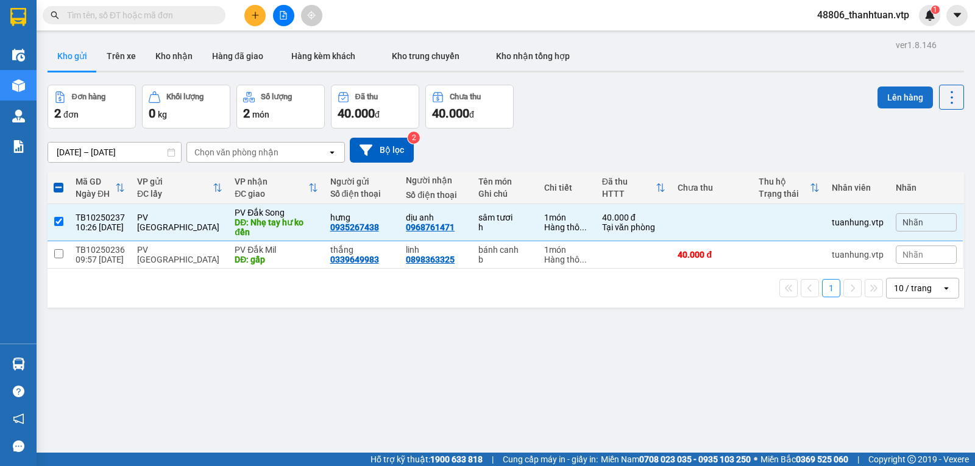
click at [894, 95] on button "Lên hàng" at bounding box center [905, 98] width 55 height 22
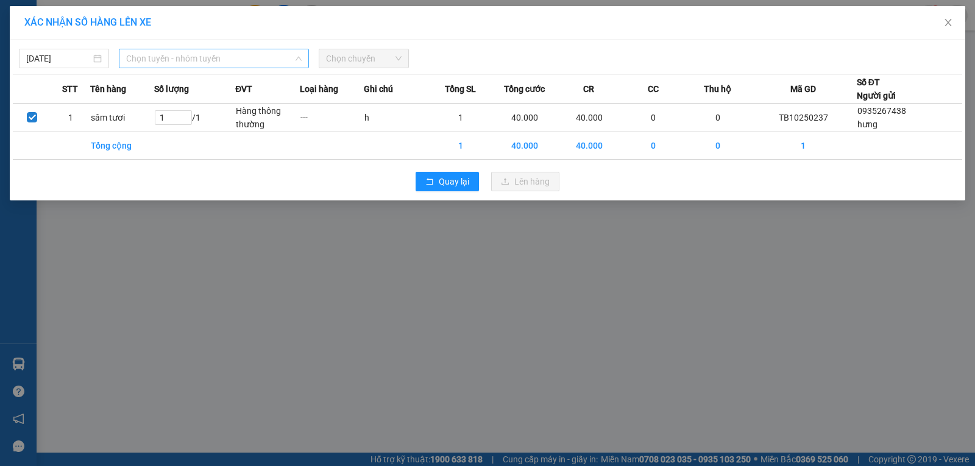
click at [233, 60] on span "Chọn tuyến - nhóm tuyến" at bounding box center [214, 58] width 176 height 18
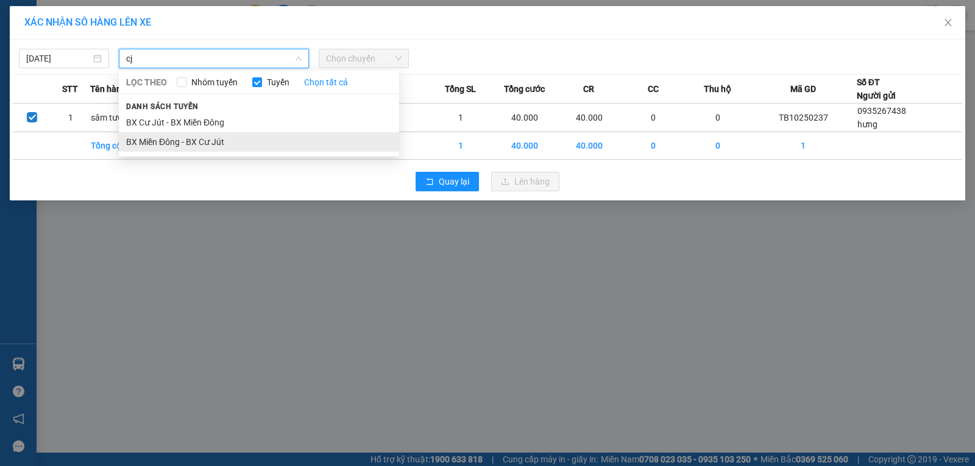
type input "cj"
drag, startPoint x: 201, startPoint y: 143, endPoint x: 213, endPoint y: 141, distance: 12.3
click at [202, 143] on li "BX Miền Đông - BX Cư Jút" at bounding box center [259, 142] width 280 height 20
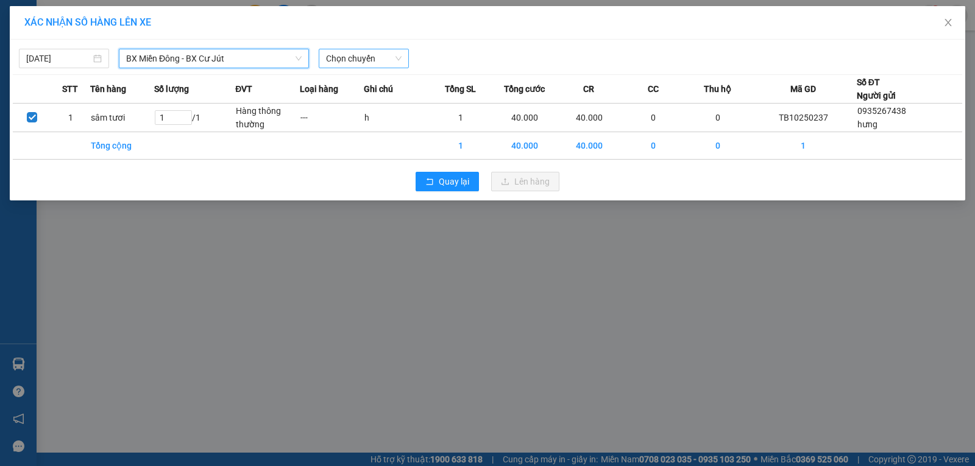
click at [330, 60] on span "Chọn chuyến" at bounding box center [364, 58] width 76 height 18
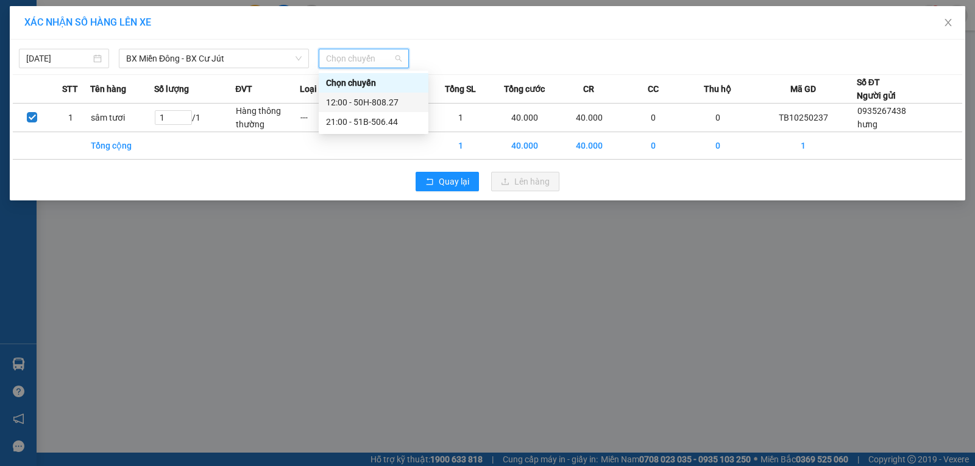
click at [364, 101] on div "12:00 - 50H-808.27" at bounding box center [373, 102] width 95 height 13
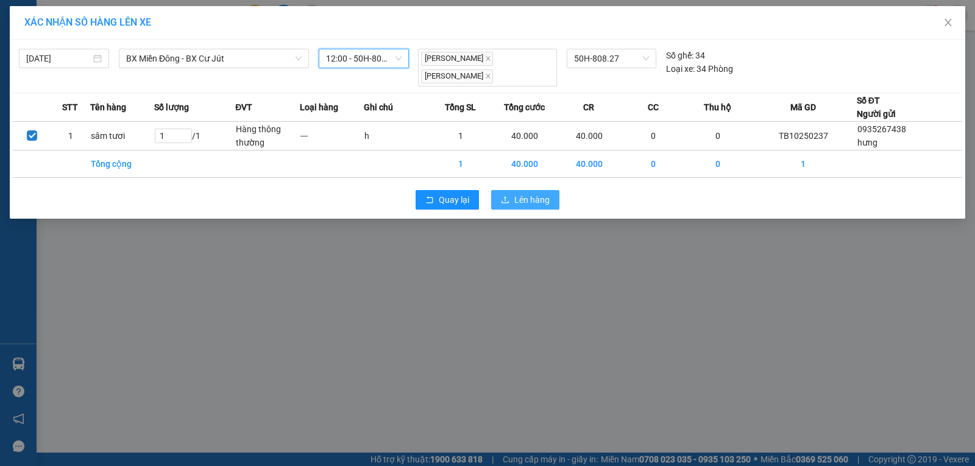
click at [507, 196] on icon "upload" at bounding box center [505, 200] width 9 height 9
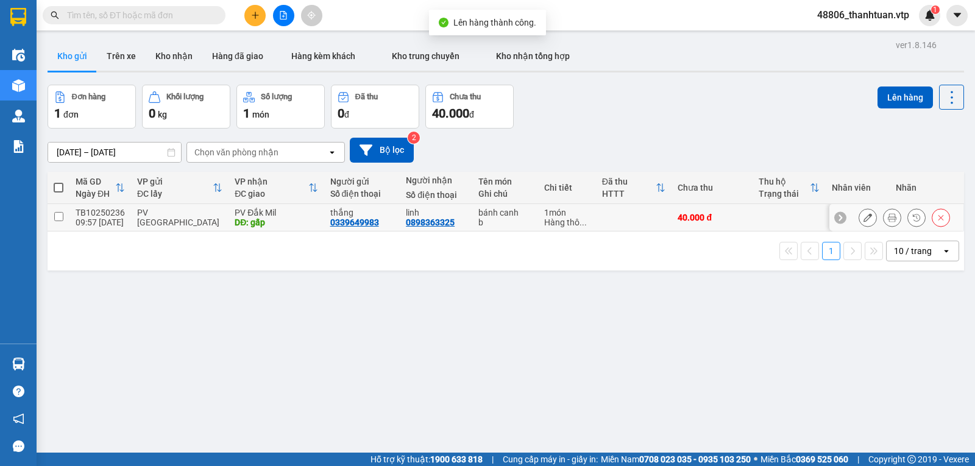
click at [59, 221] on input "checkbox" at bounding box center [58, 216] width 9 height 9
checkbox input "true"
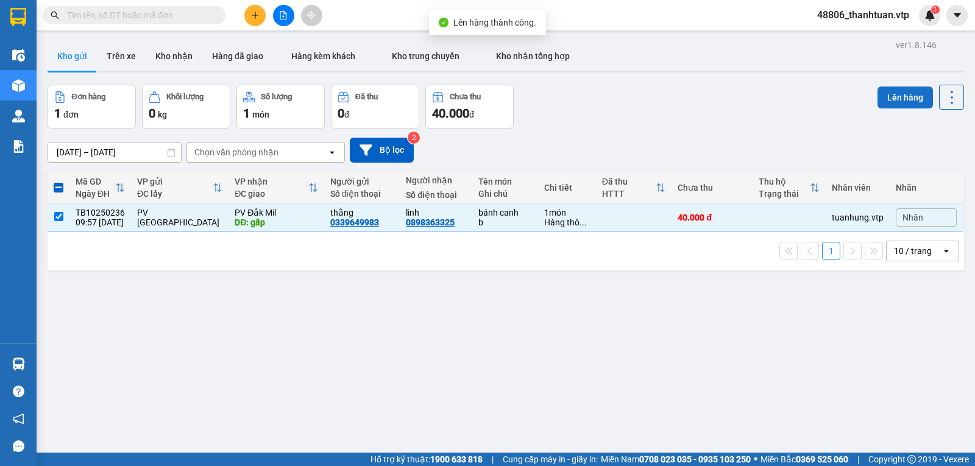
click at [888, 97] on button "Lên hàng" at bounding box center [905, 98] width 55 height 22
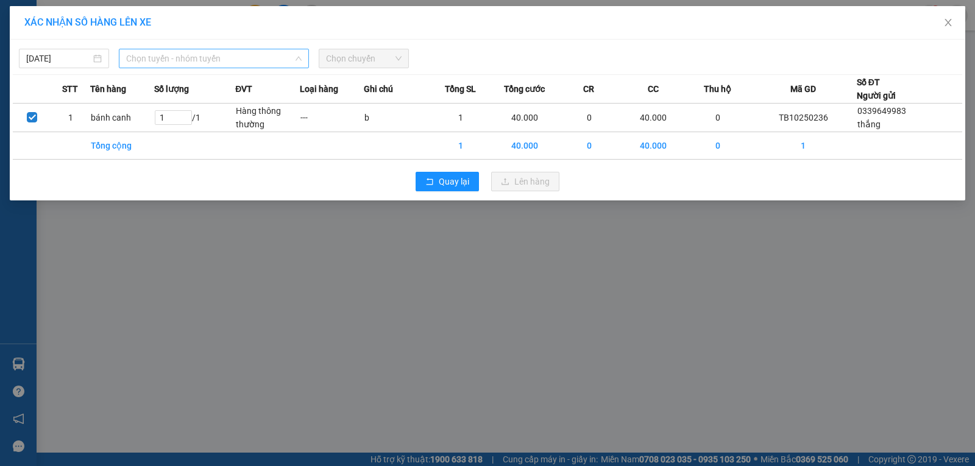
click at [186, 61] on span "Chọn tuyến - nhóm tuyến" at bounding box center [214, 58] width 176 height 18
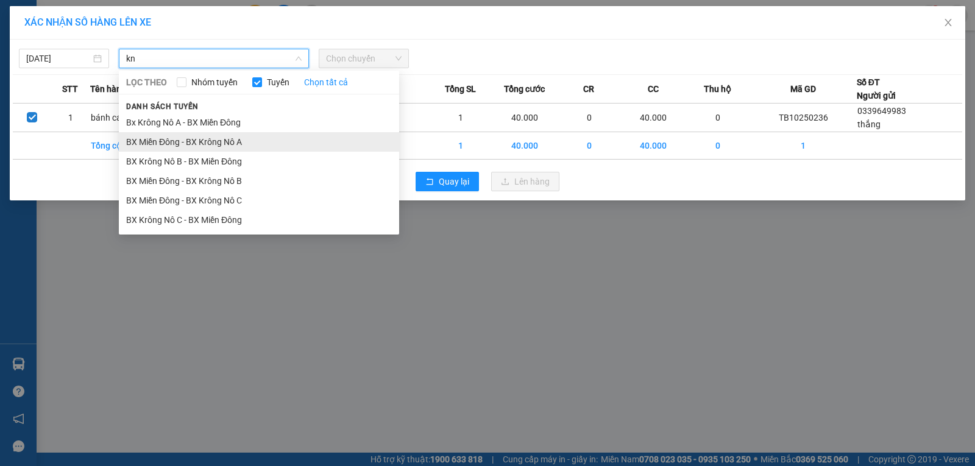
type input "kn"
click at [212, 138] on li "BX Miền Đông - BX Krông Nô A" at bounding box center [259, 142] width 280 height 20
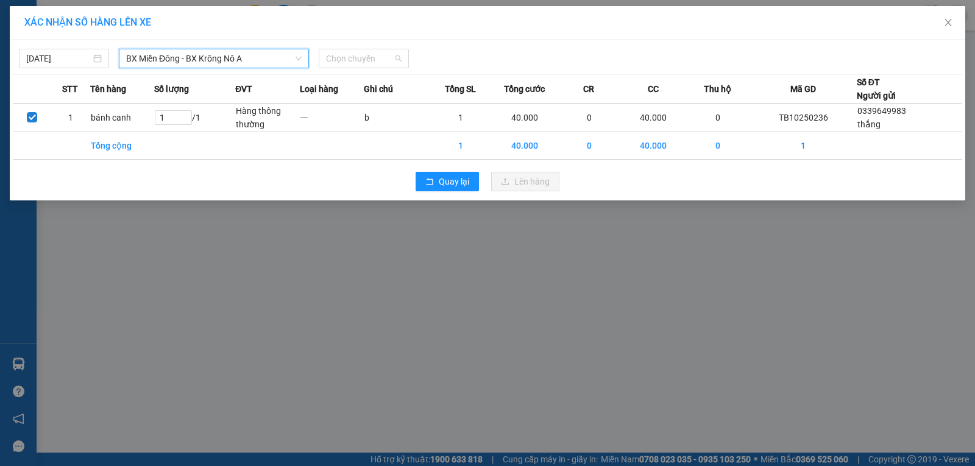
drag, startPoint x: 345, startPoint y: 61, endPoint x: 344, endPoint y: 75, distance: 14.0
click at [345, 60] on span "Chọn chuyến" at bounding box center [364, 58] width 76 height 18
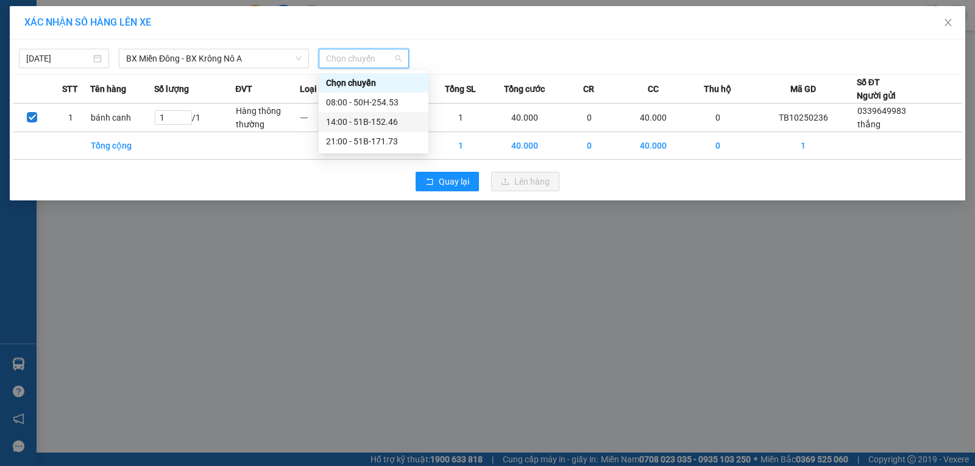
click at [346, 119] on div "14:00 - 51B-152.46" at bounding box center [373, 121] width 95 height 13
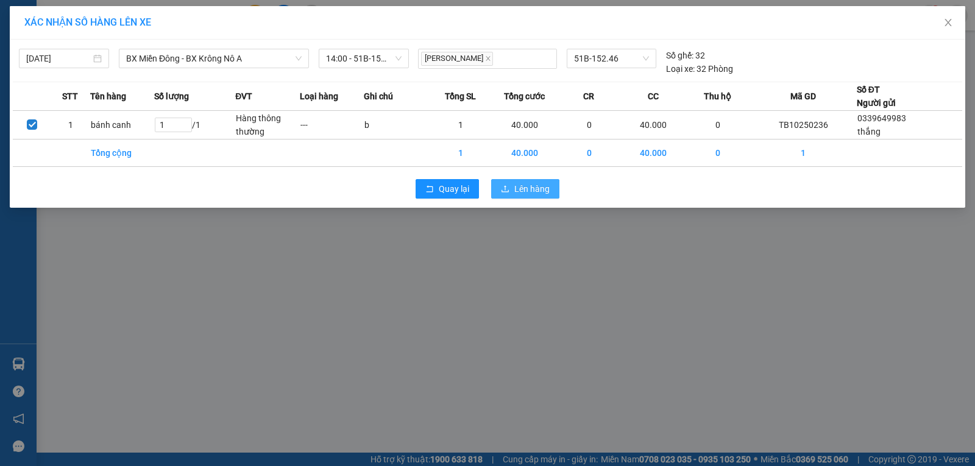
drag, startPoint x: 504, startPoint y: 182, endPoint x: 486, endPoint y: 183, distance: 17.8
click at [503, 183] on button "Lên hàng" at bounding box center [525, 189] width 68 height 20
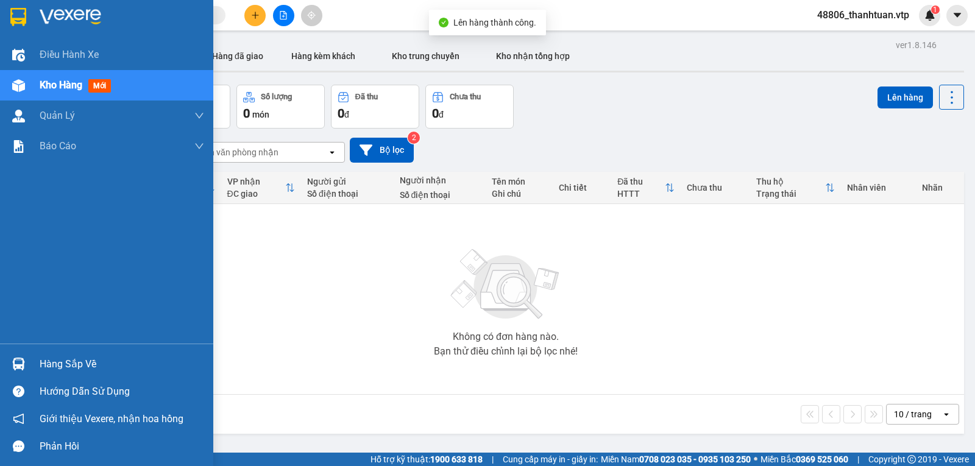
click at [48, 87] on span "Kho hàng" at bounding box center [61, 85] width 43 height 12
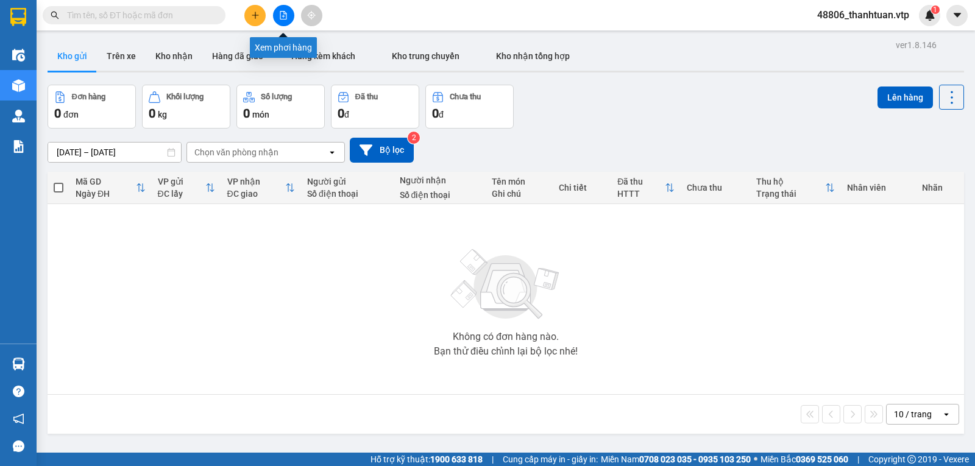
click at [290, 15] on button at bounding box center [283, 15] width 21 height 21
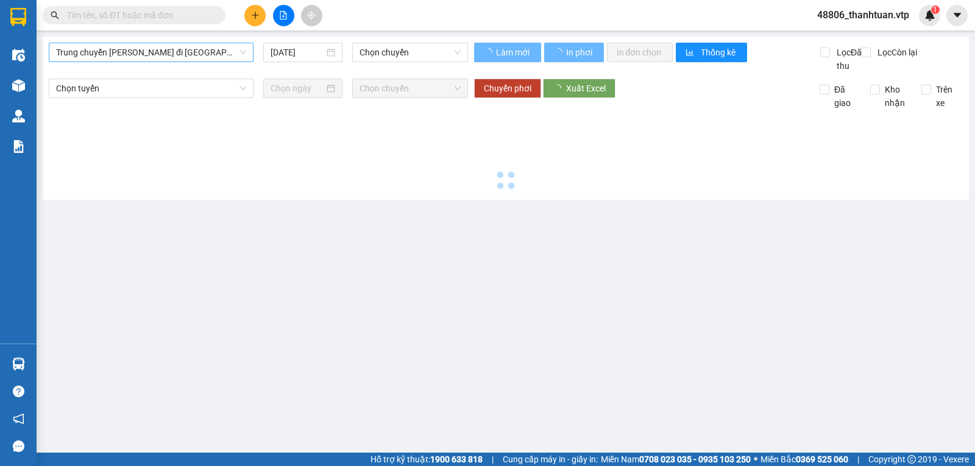
click at [212, 58] on span "Trung chuyển [PERSON_NAME] đi [GEOGRAPHIC_DATA]" at bounding box center [151, 52] width 190 height 18
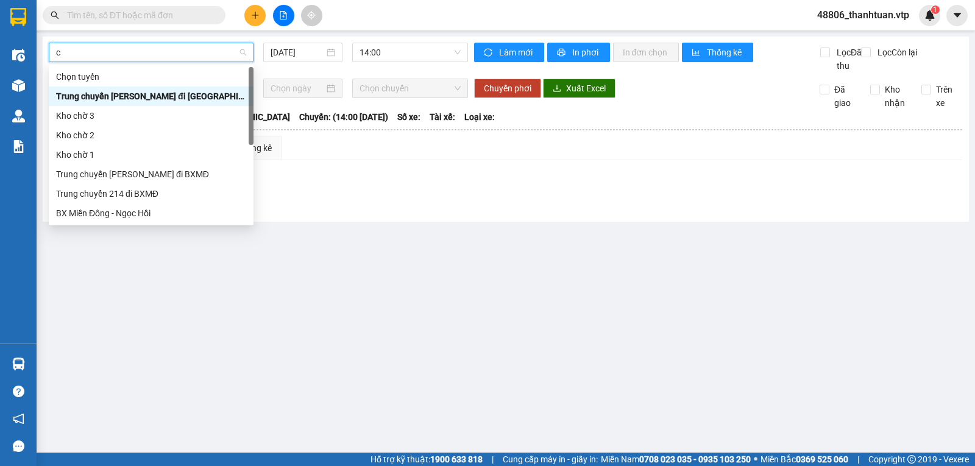
type input "cj"
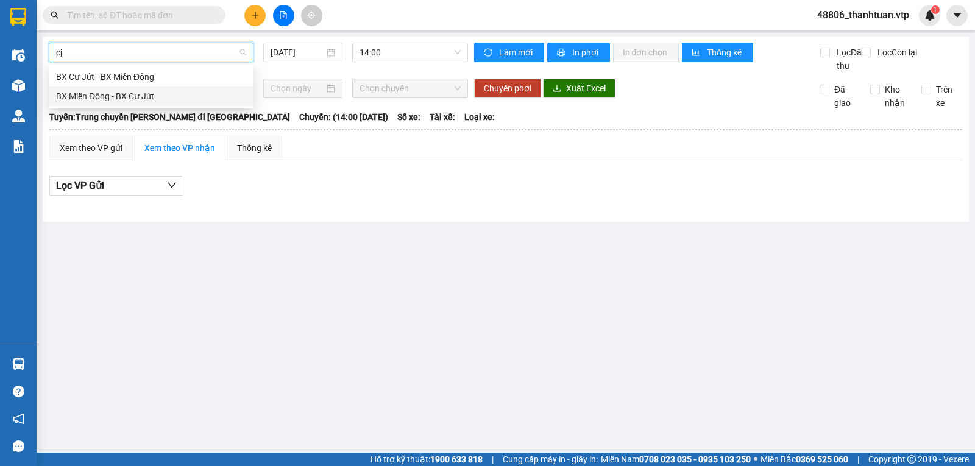
click at [155, 99] on div "BX Miền Đông - BX Cư Jút" at bounding box center [151, 96] width 190 height 13
type input "[DATE]"
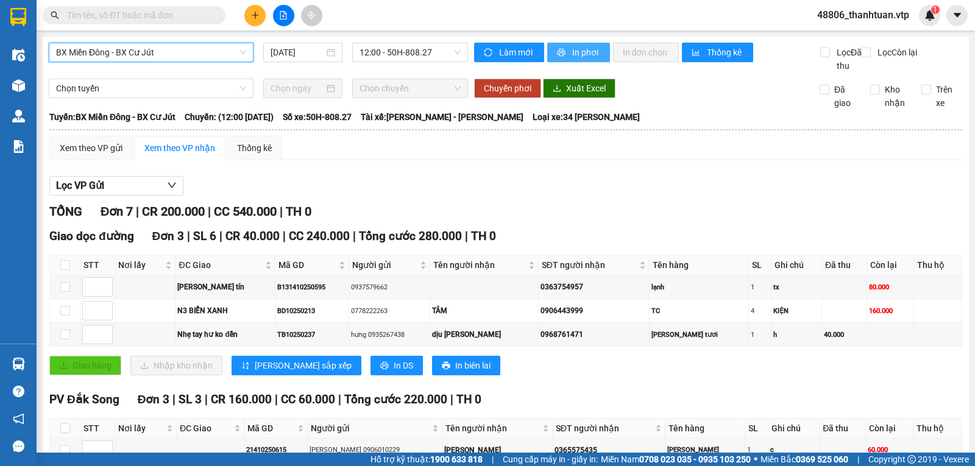
click at [572, 51] on span "In phơi" at bounding box center [586, 52] width 28 height 13
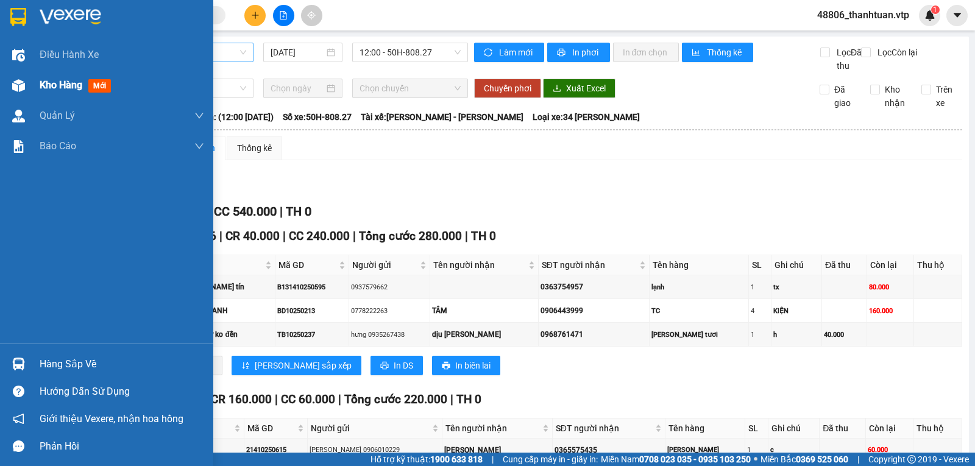
click at [60, 83] on span "Kho hàng" at bounding box center [61, 85] width 43 height 12
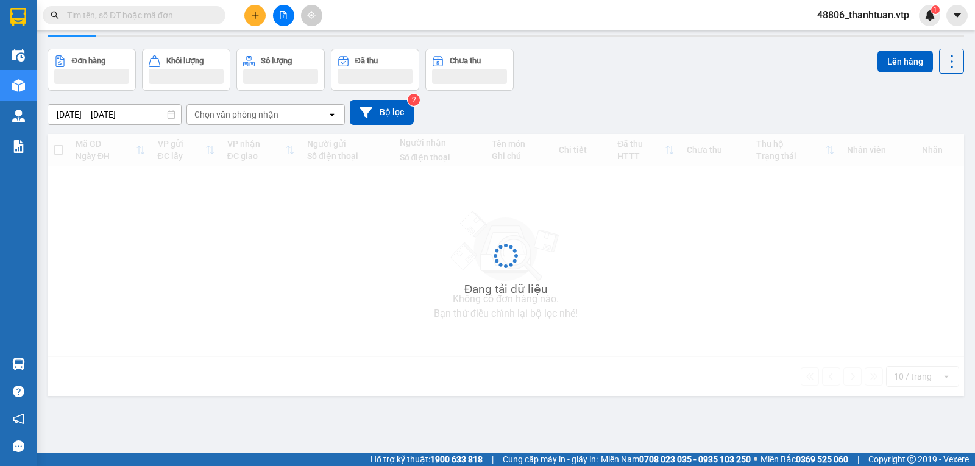
scroll to position [56, 0]
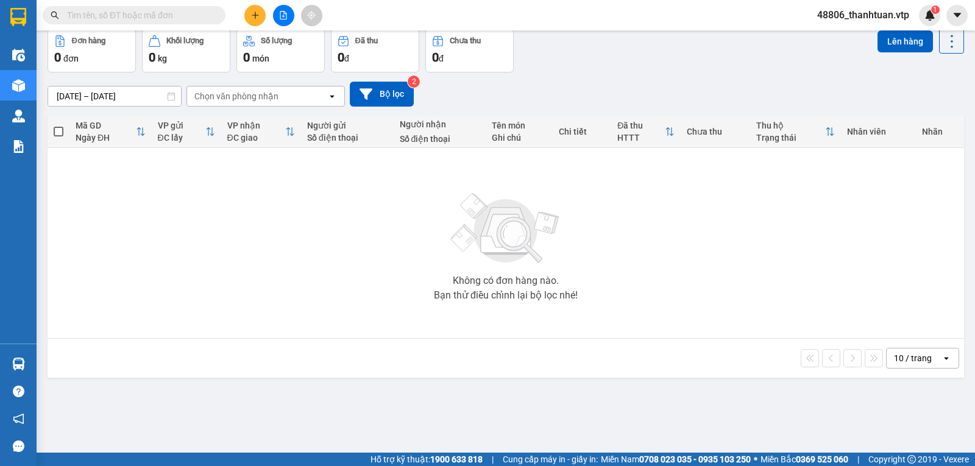
click at [253, 15] on icon "plus" at bounding box center [255, 15] width 9 height 9
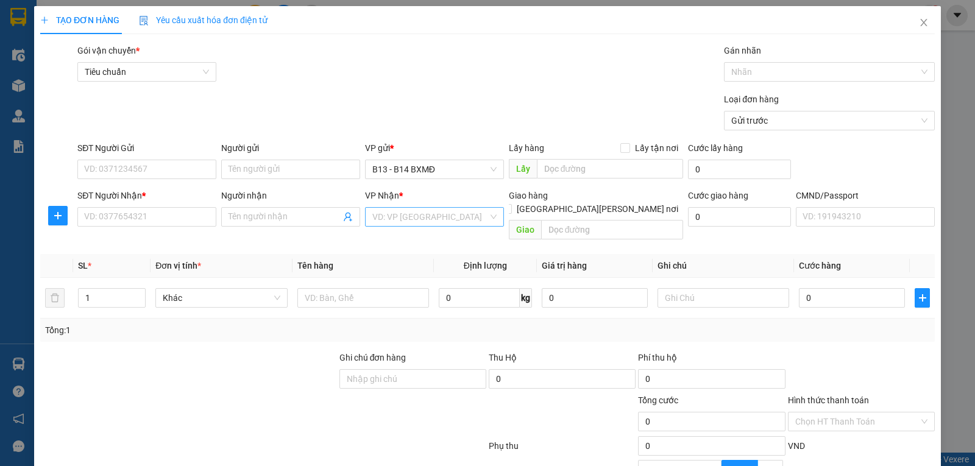
click at [401, 222] on input "search" at bounding box center [430, 217] width 116 height 18
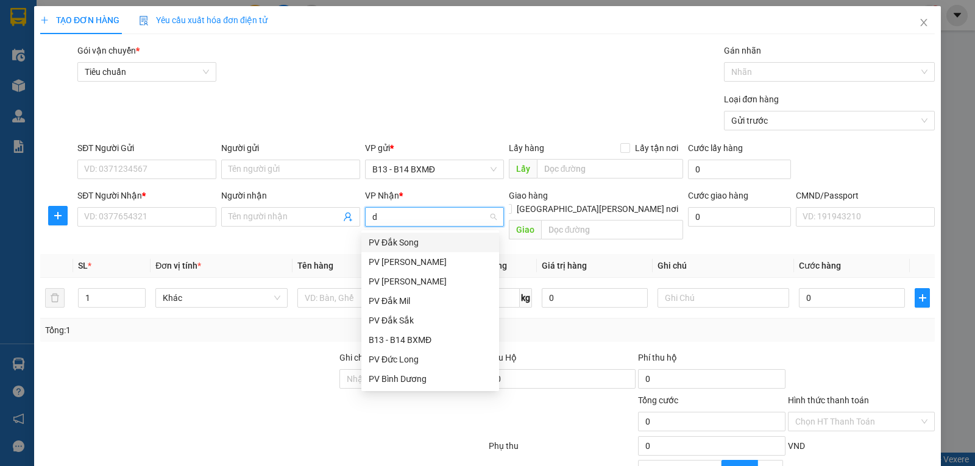
type input "dm"
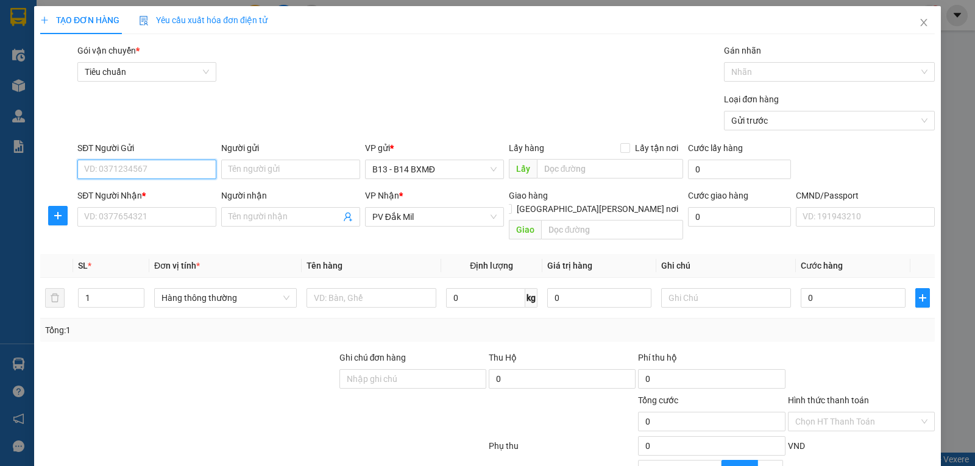
drag, startPoint x: 161, startPoint y: 170, endPoint x: 210, endPoint y: 168, distance: 49.4
click at [165, 170] on input "SĐT Người Gửi" at bounding box center [146, 170] width 139 height 20
type input "0936797937"
click at [244, 221] on input "Người nhận" at bounding box center [285, 216] width 112 height 13
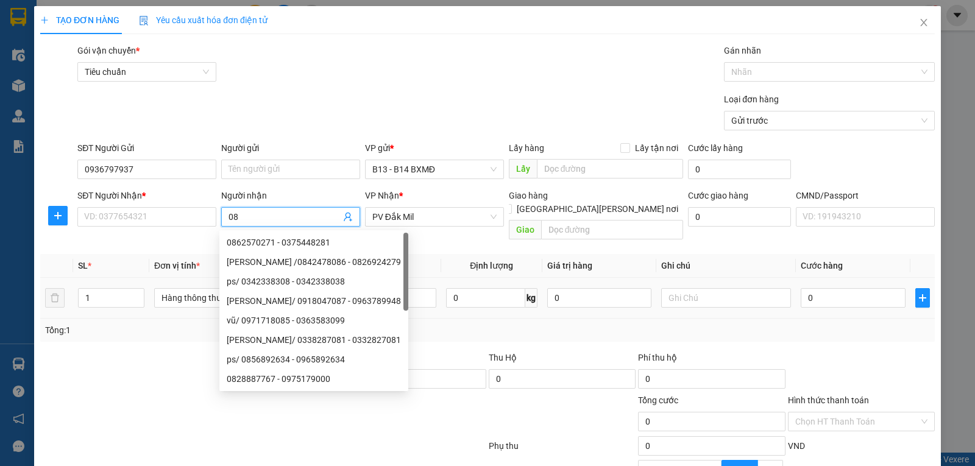
type input "08"
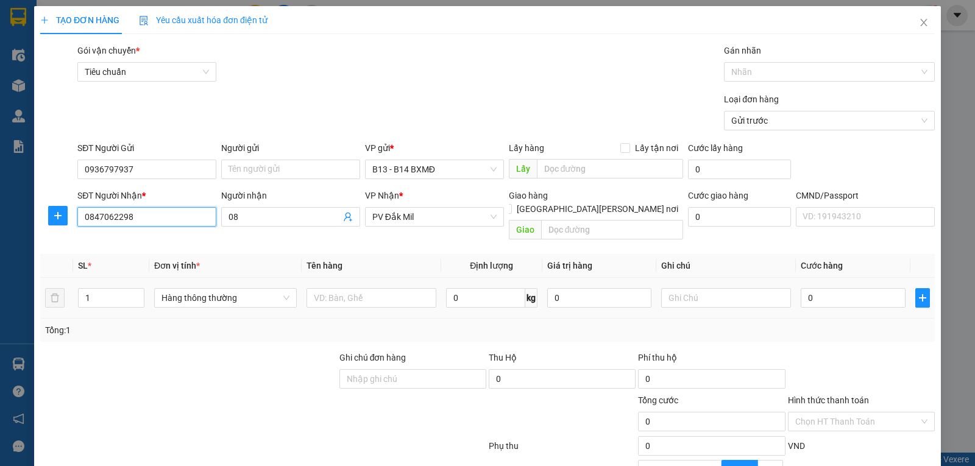
type input "0847062298"
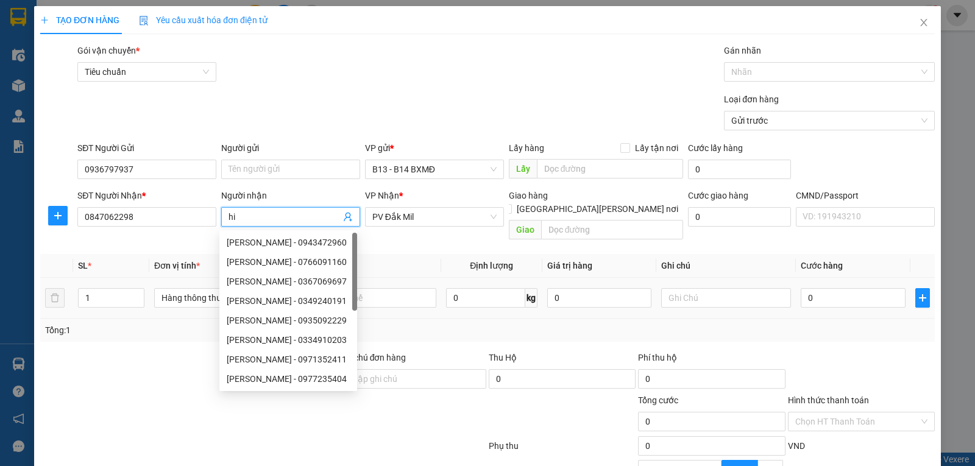
type input "h"
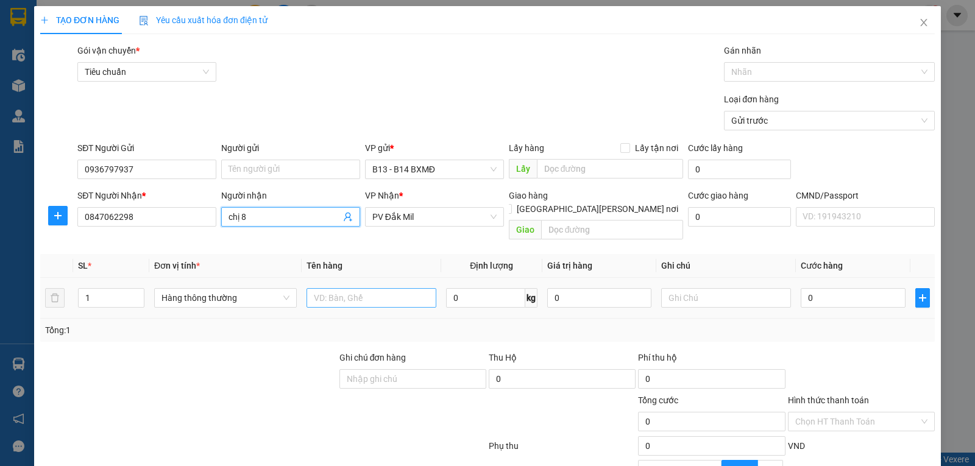
type input "chị 8"
click at [354, 288] on input "text" at bounding box center [372, 298] width 130 height 20
type input "bánh"
type input "t"
type input "4"
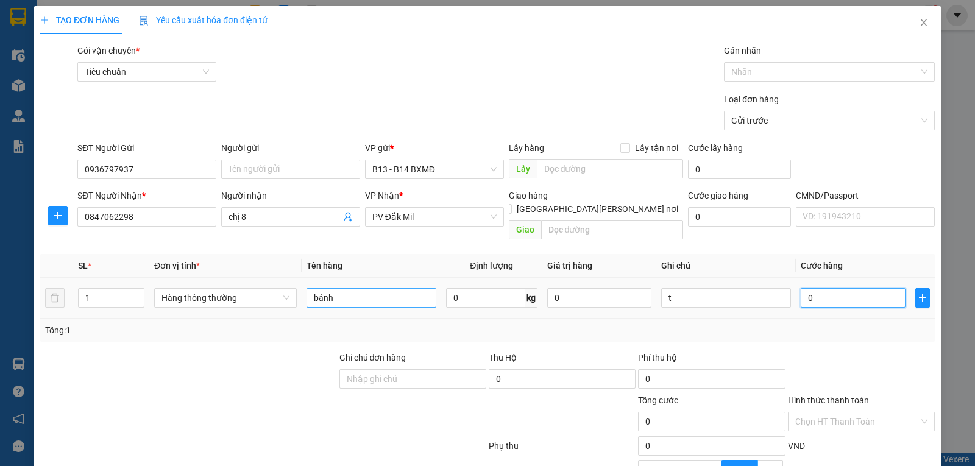
type input "4"
type input "40"
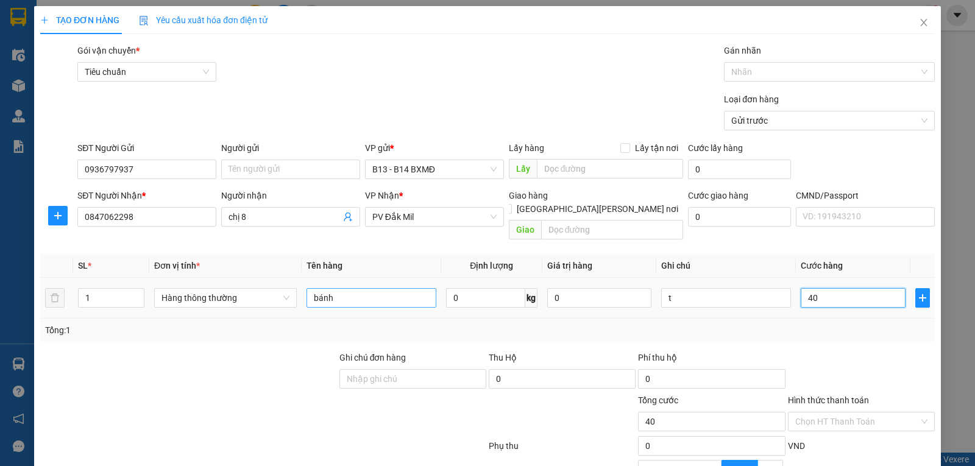
type input "400"
type input "4.000"
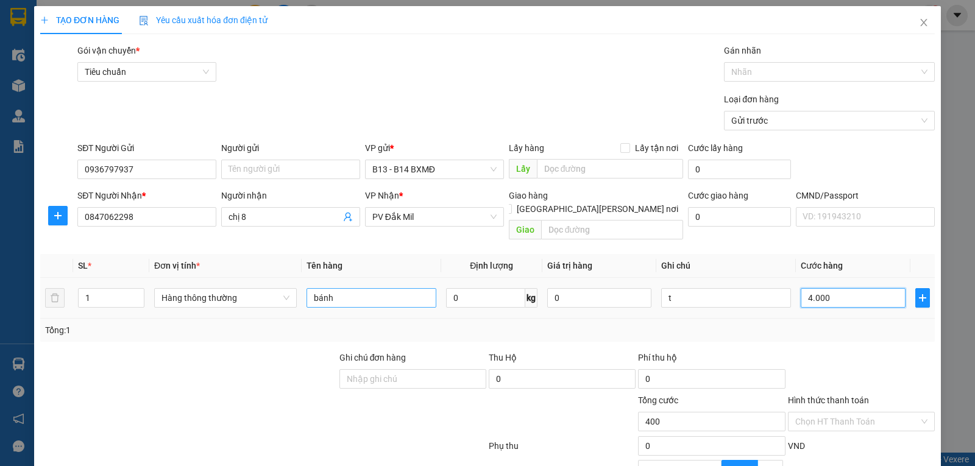
type input "4.000"
type input "40.000"
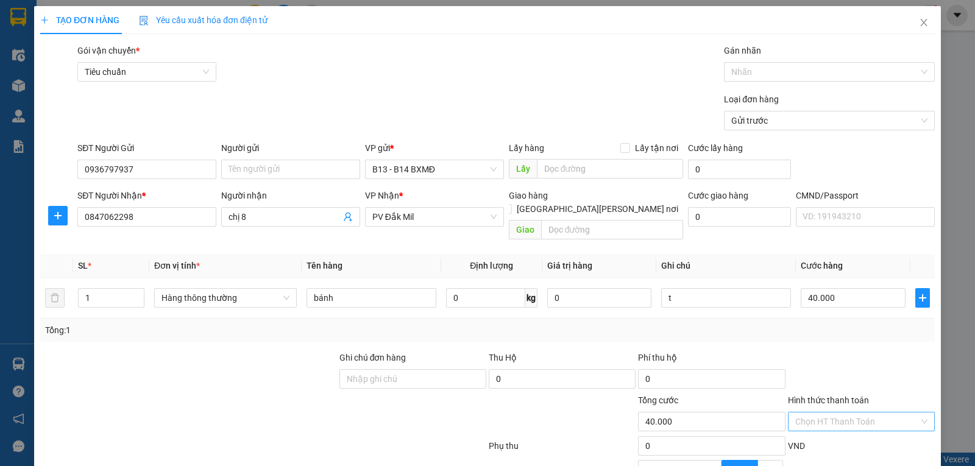
click at [847, 413] on input "Hình thức thanh toán" at bounding box center [858, 422] width 124 height 18
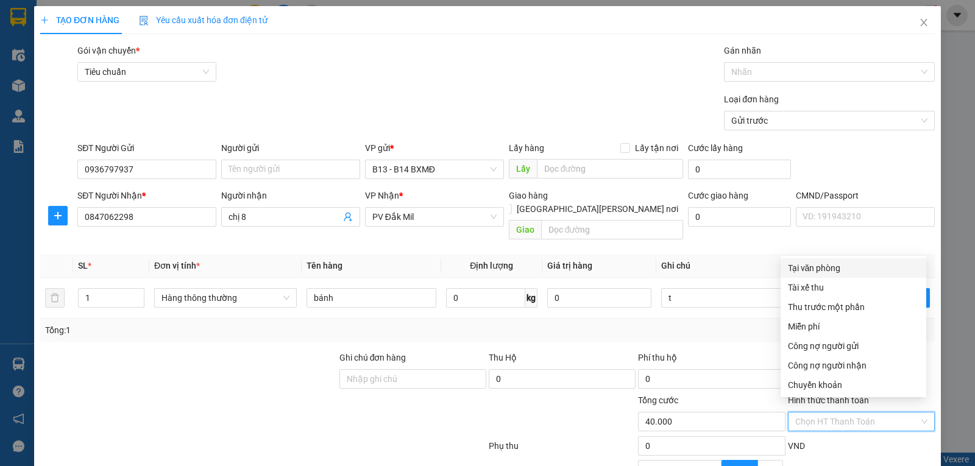
drag, startPoint x: 809, startPoint y: 268, endPoint x: 786, endPoint y: 306, distance: 44.0
click at [810, 268] on div "Tại văn phòng" at bounding box center [853, 268] width 131 height 13
type input "0"
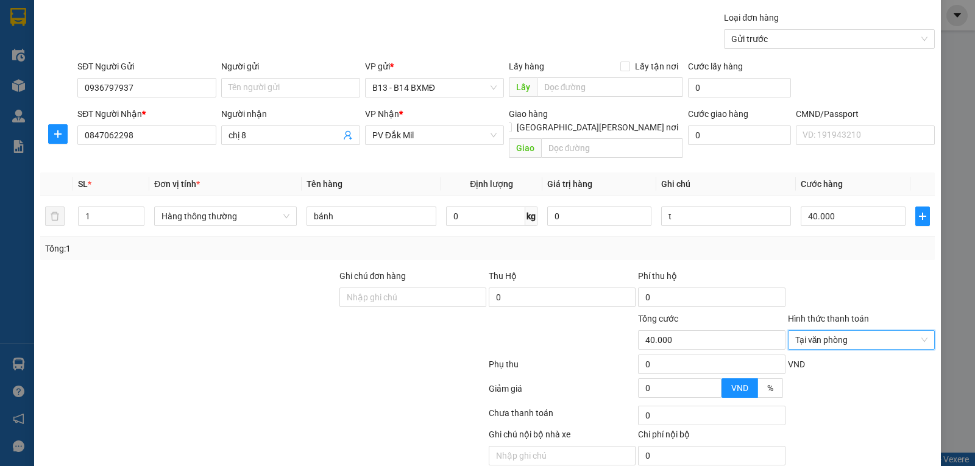
scroll to position [123, 0]
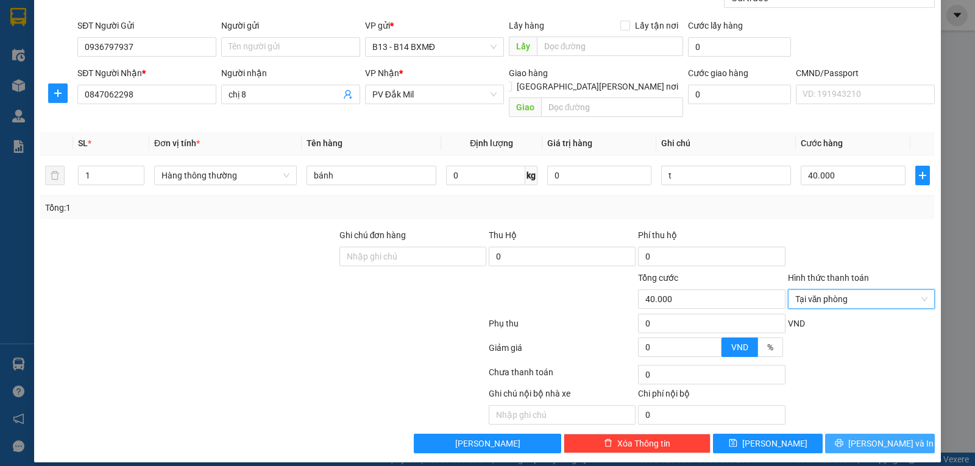
click at [844, 439] on icon "printer" at bounding box center [839, 443] width 9 height 9
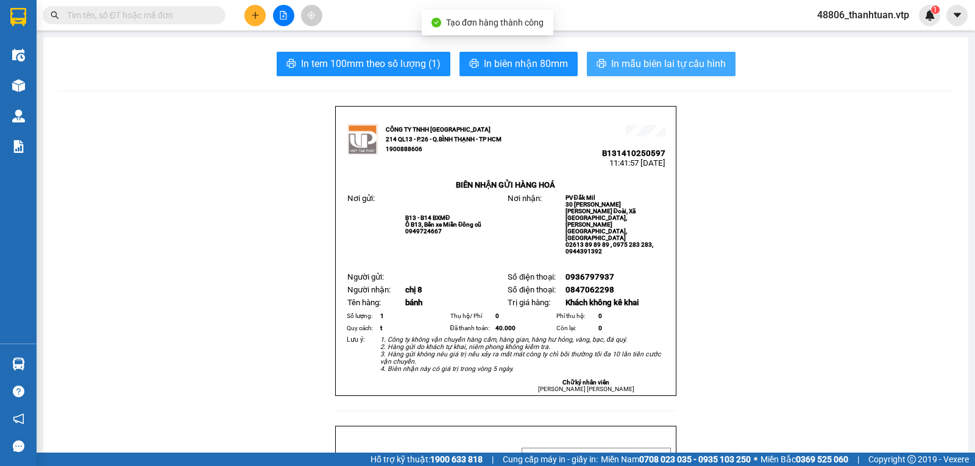
click at [652, 58] on span "In mẫu biên lai tự cấu hình" at bounding box center [668, 63] width 115 height 15
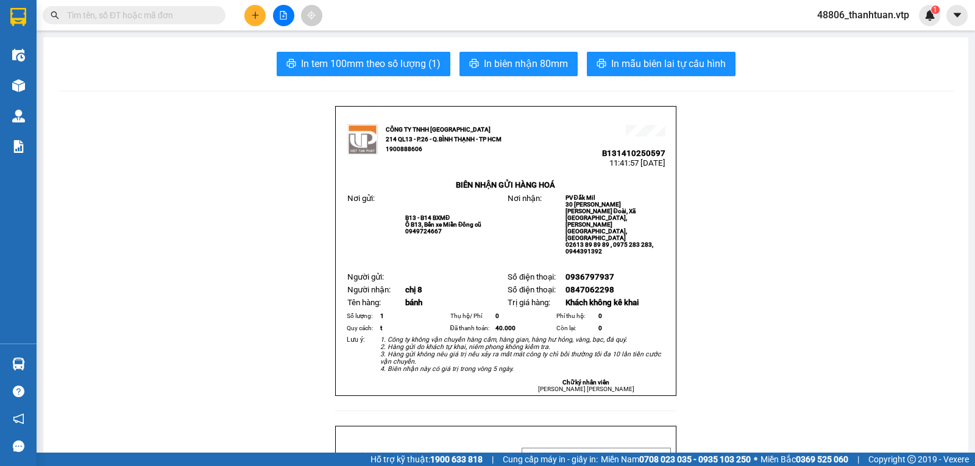
click at [256, 19] on icon "plus" at bounding box center [255, 15] width 9 height 9
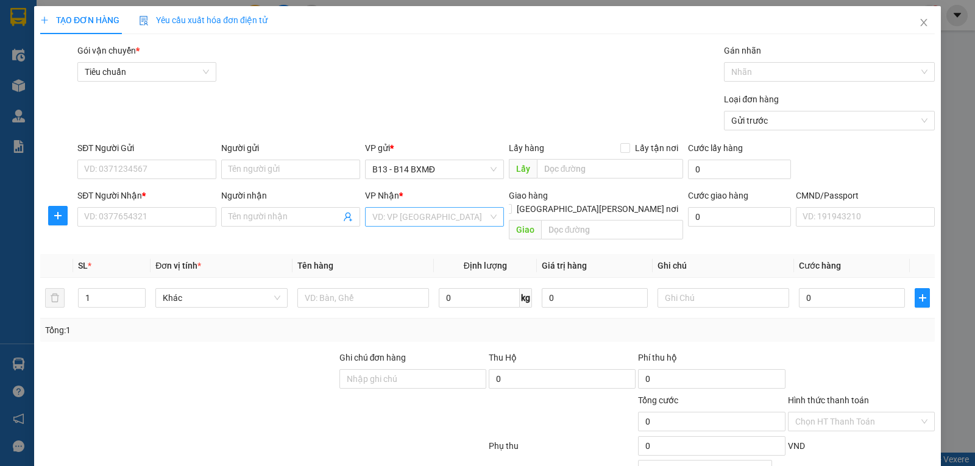
click at [406, 223] on input "search" at bounding box center [430, 217] width 116 height 18
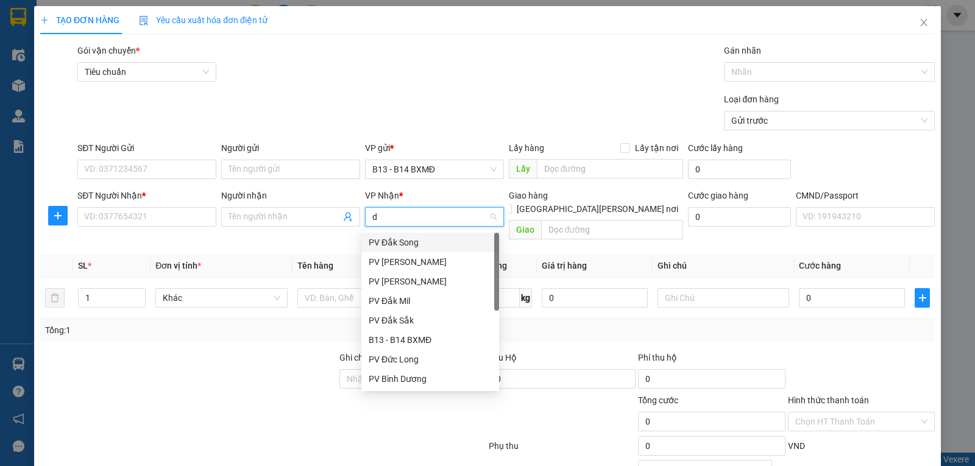
type input "dm"
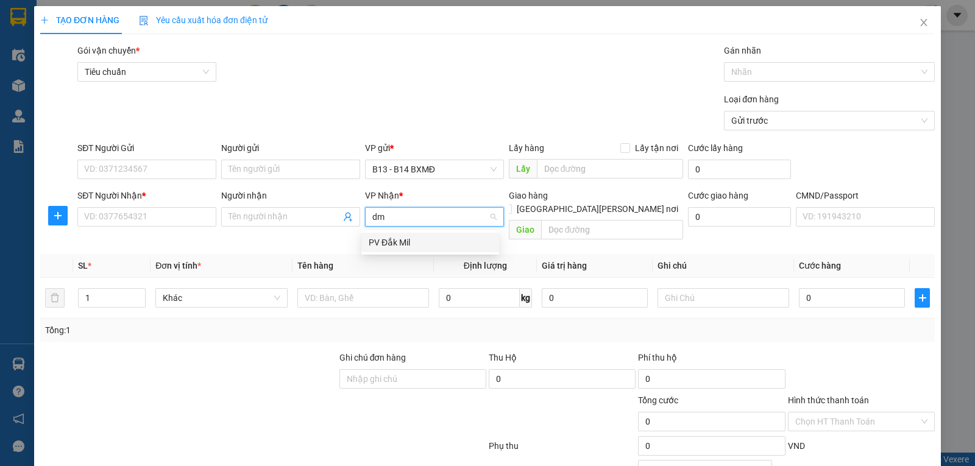
click at [390, 246] on div "PV Đắk Mil" at bounding box center [430, 242] width 123 height 13
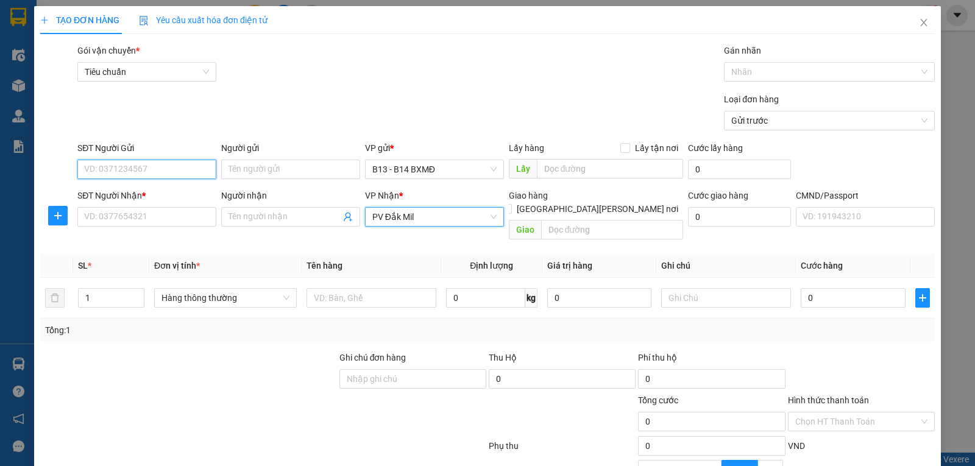
click at [173, 172] on input "SĐT Người Gửi" at bounding box center [146, 170] width 139 height 20
type input "0933291285"
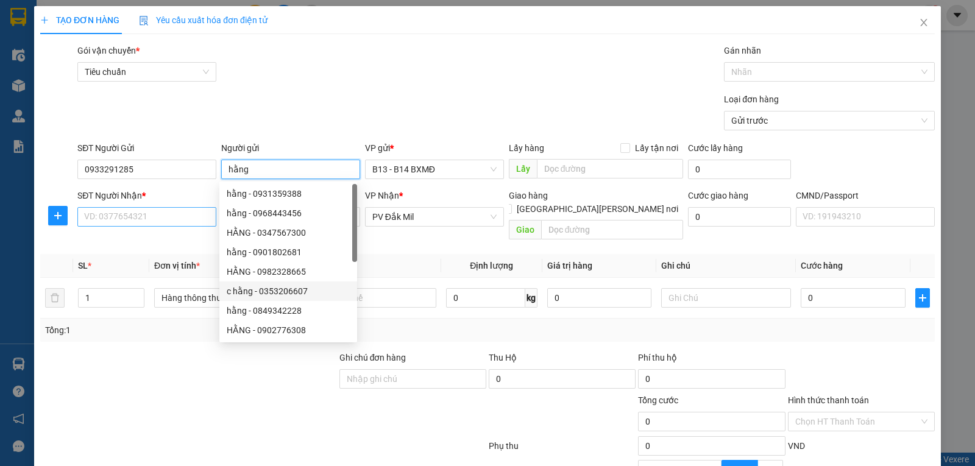
type input "hằng"
click at [122, 224] on input "SĐT Người Nhận *" at bounding box center [146, 217] width 139 height 20
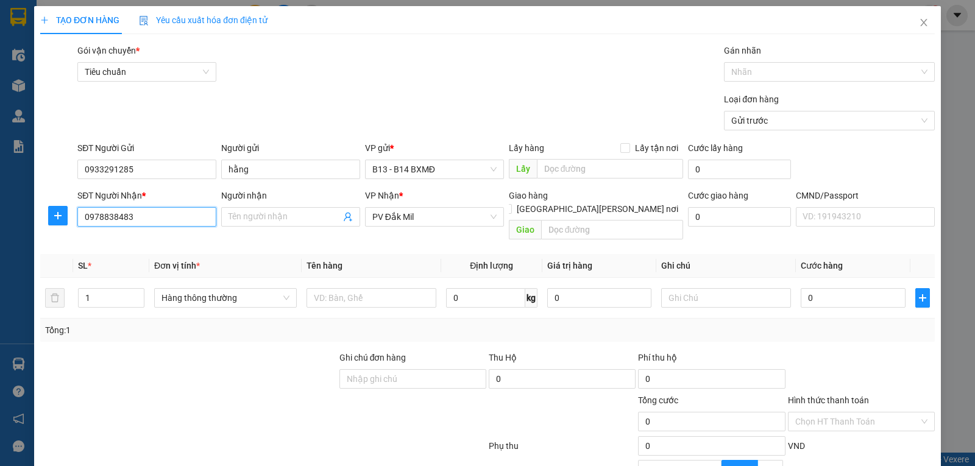
type input "0978838483"
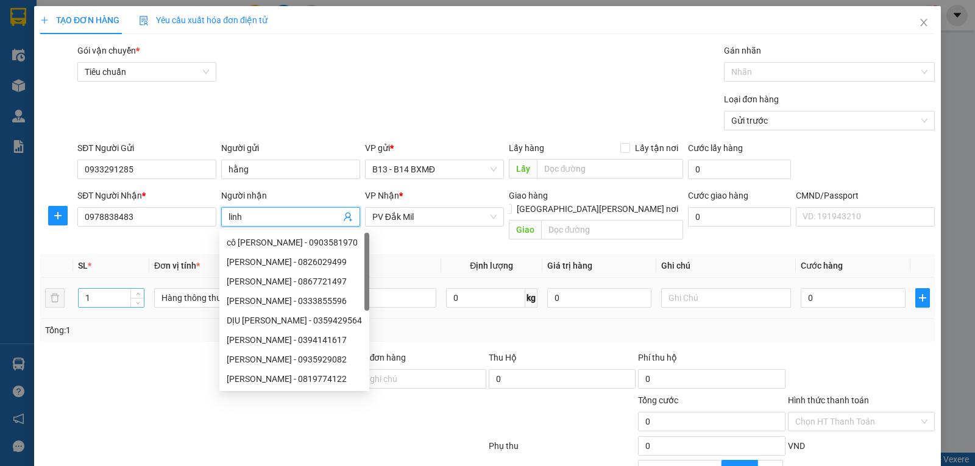
type input "linh"
click at [109, 294] on input "1" at bounding box center [111, 298] width 65 height 18
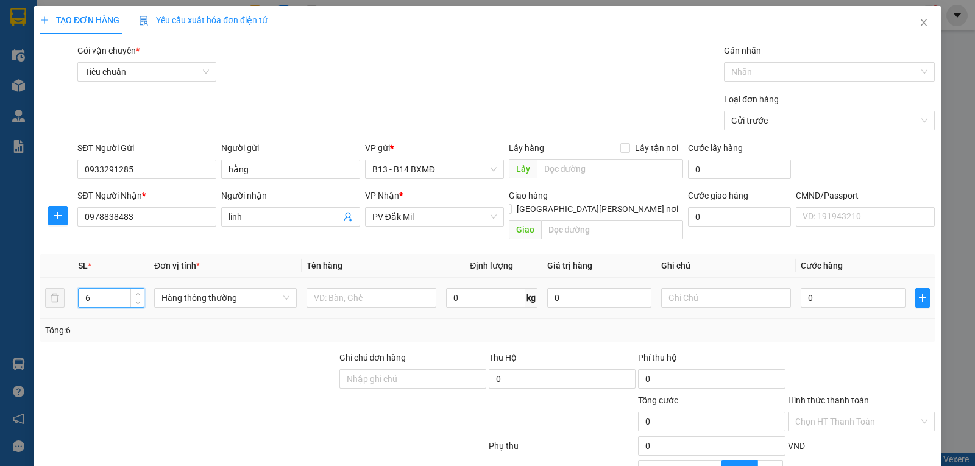
type input "6"
type input "t"
type input "xoan nồi,hư ko thg"
click at [571, 293] on input "0" at bounding box center [599, 298] width 104 height 20
click at [815, 290] on input "0" at bounding box center [853, 298] width 104 height 20
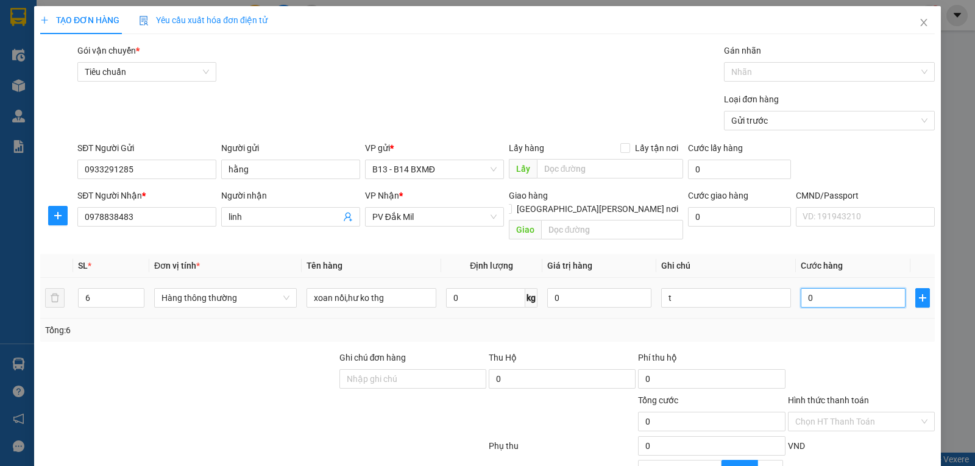
type input "3"
type input "30"
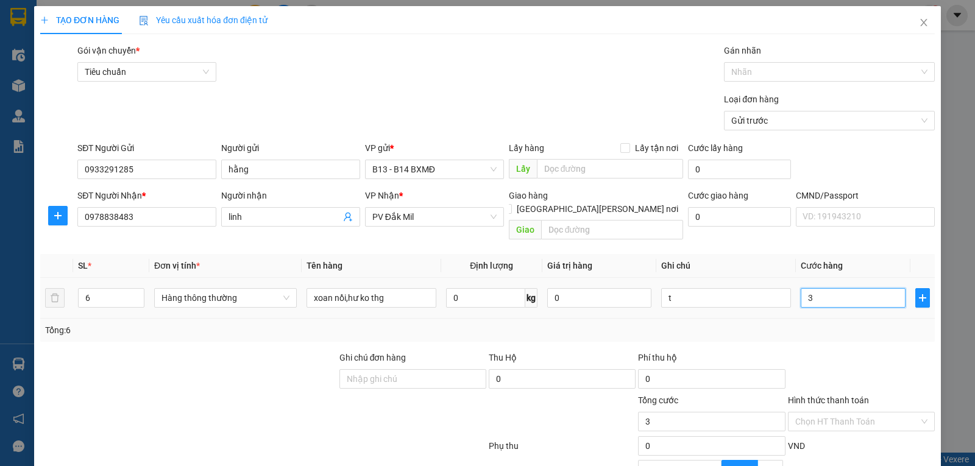
type input "30"
type input "300"
type input "3.000"
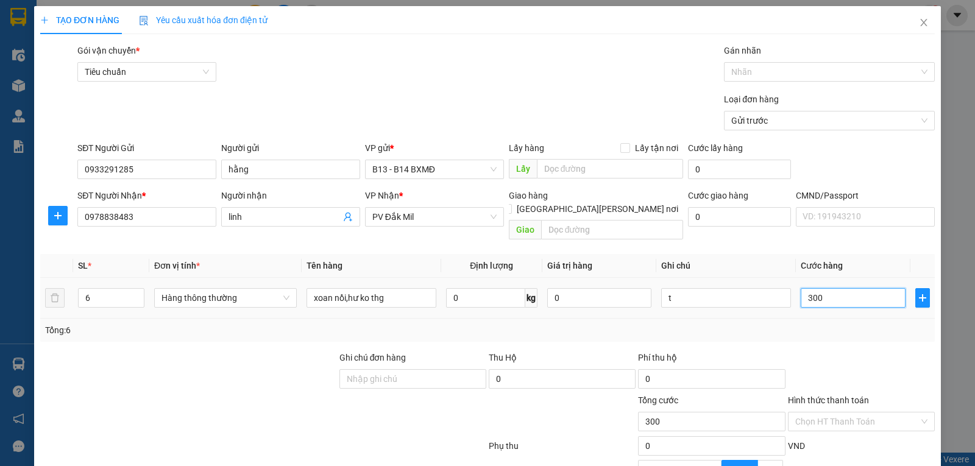
type input "3.000"
type input "30.000"
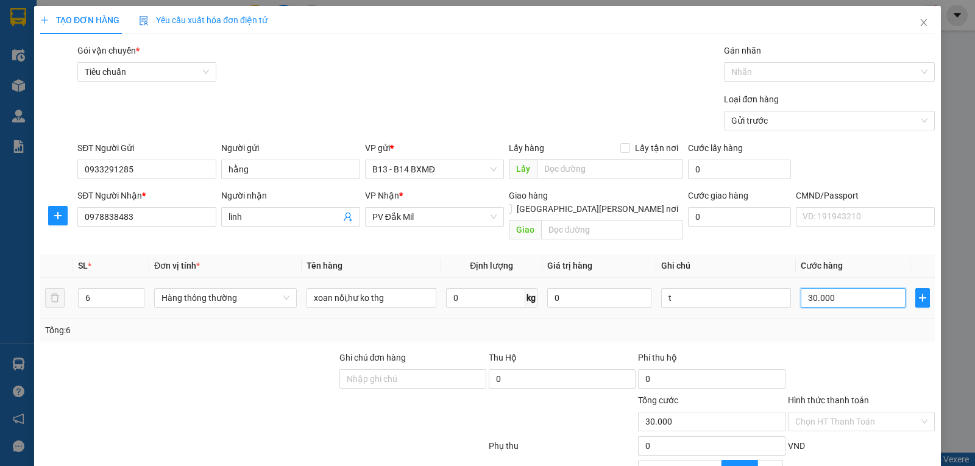
type input "300.000"
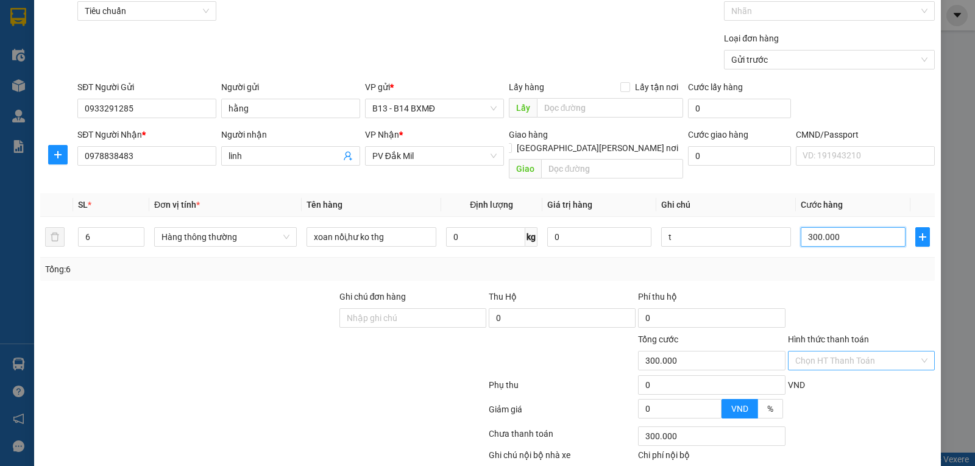
type input "300.000"
click at [845, 356] on input "Hình thức thanh toán" at bounding box center [858, 361] width 124 height 18
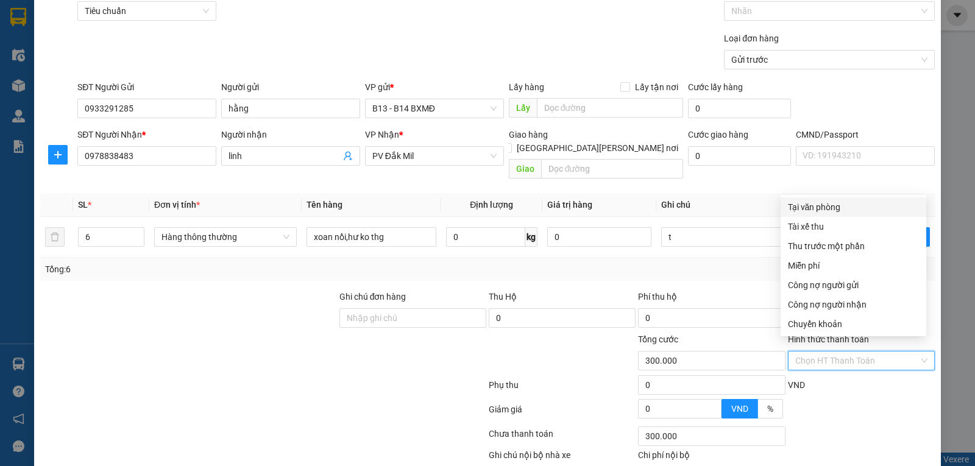
click at [802, 207] on div "Tại văn phòng" at bounding box center [853, 207] width 131 height 13
type input "0"
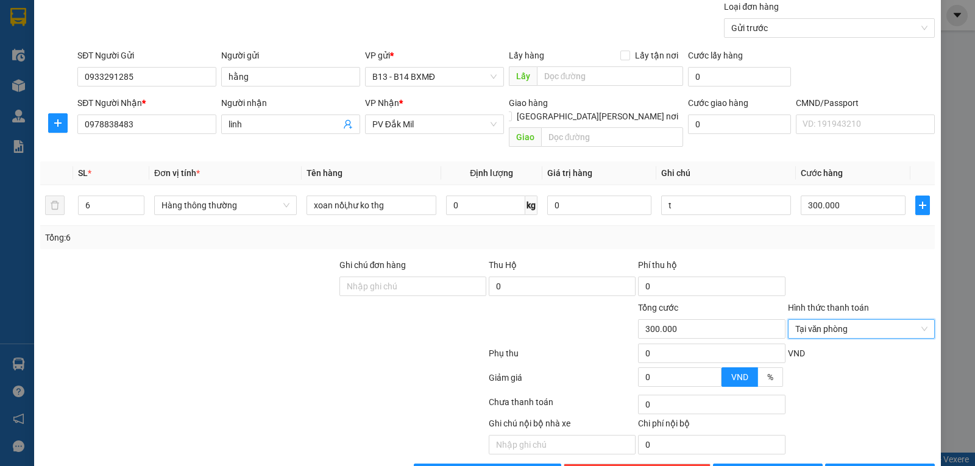
scroll to position [123, 0]
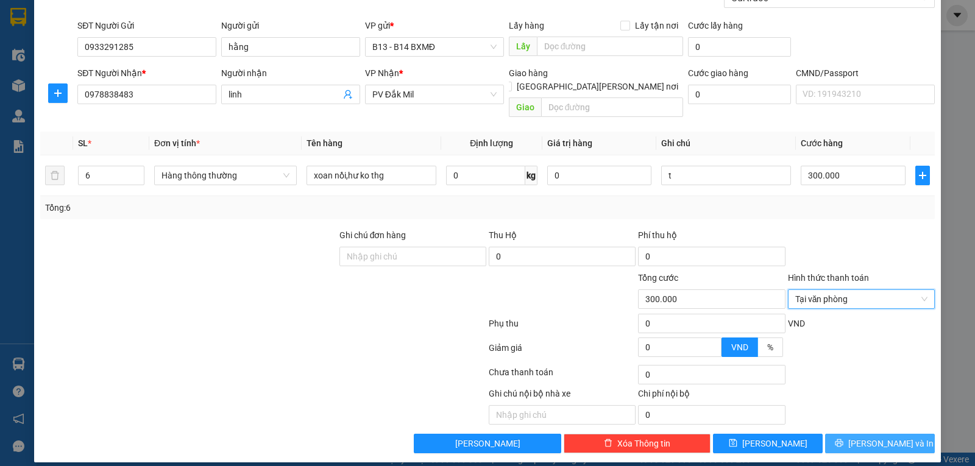
click at [869, 437] on span "[PERSON_NAME] và In" at bounding box center [891, 443] width 85 height 13
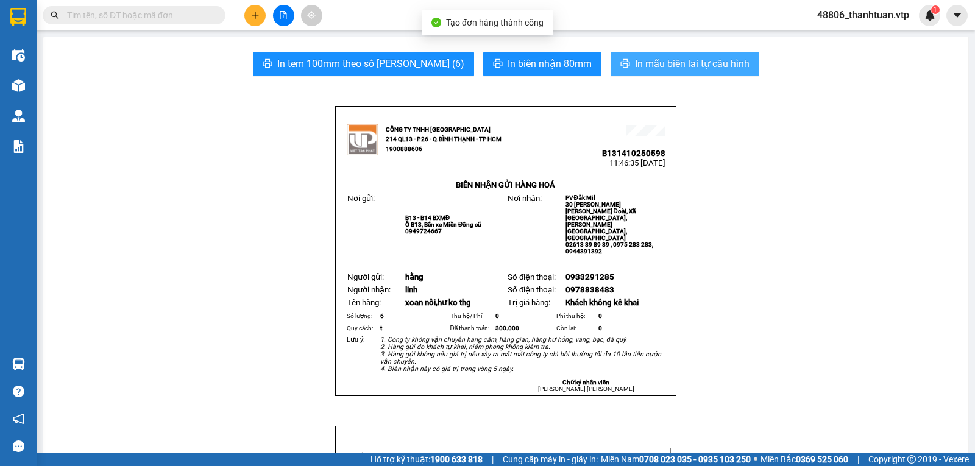
click at [654, 67] on span "In mẫu biên lai tự cấu hình" at bounding box center [692, 63] width 115 height 15
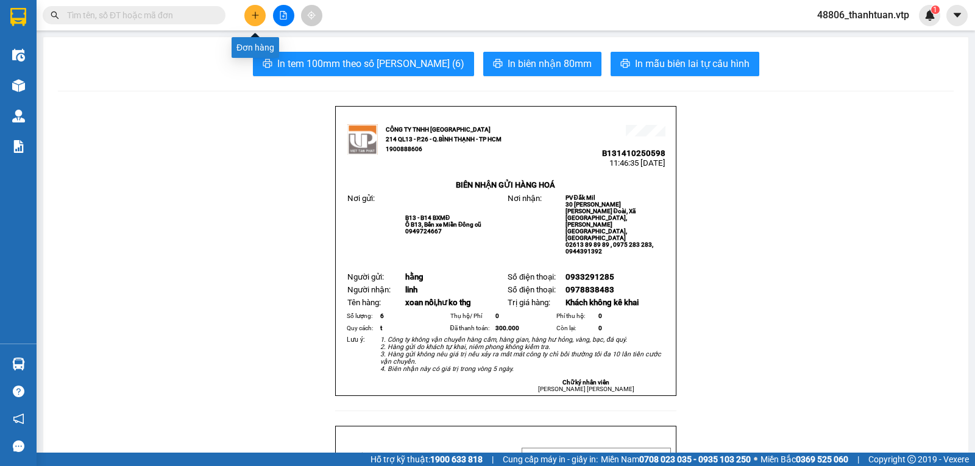
click at [258, 10] on button at bounding box center [254, 15] width 21 height 21
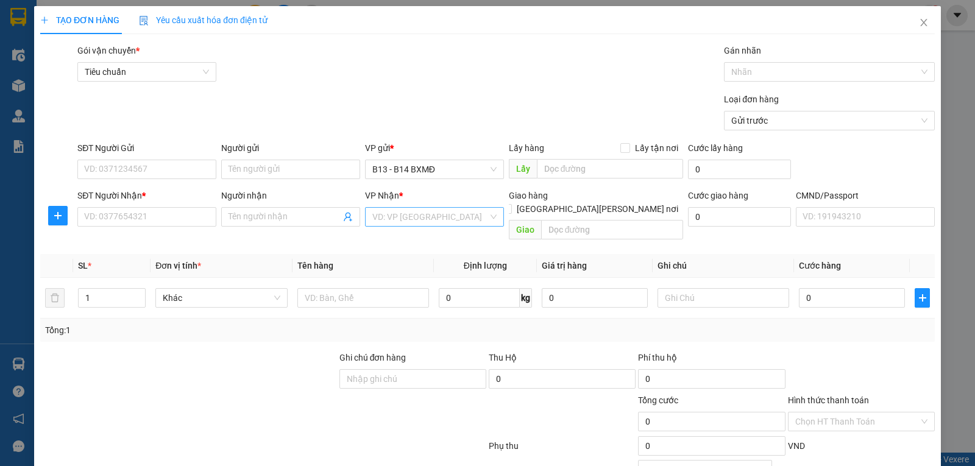
click at [396, 220] on input "search" at bounding box center [430, 217] width 116 height 18
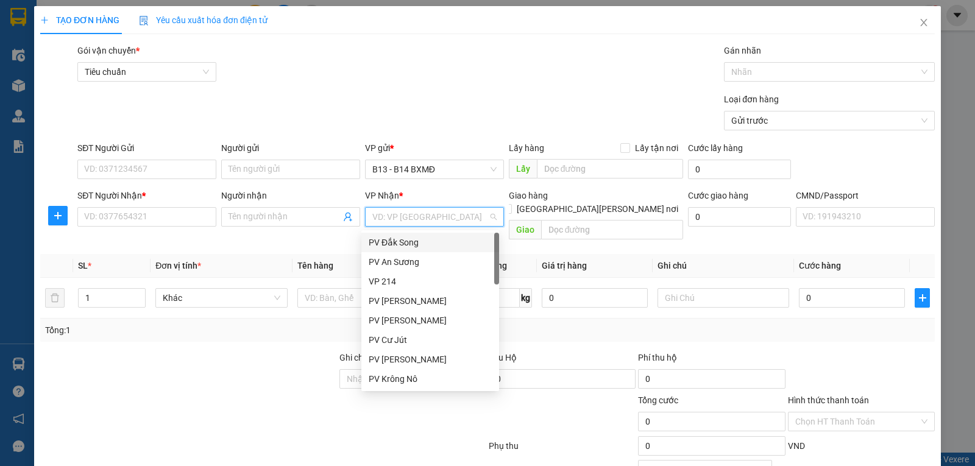
type input "d"
type input "nd"
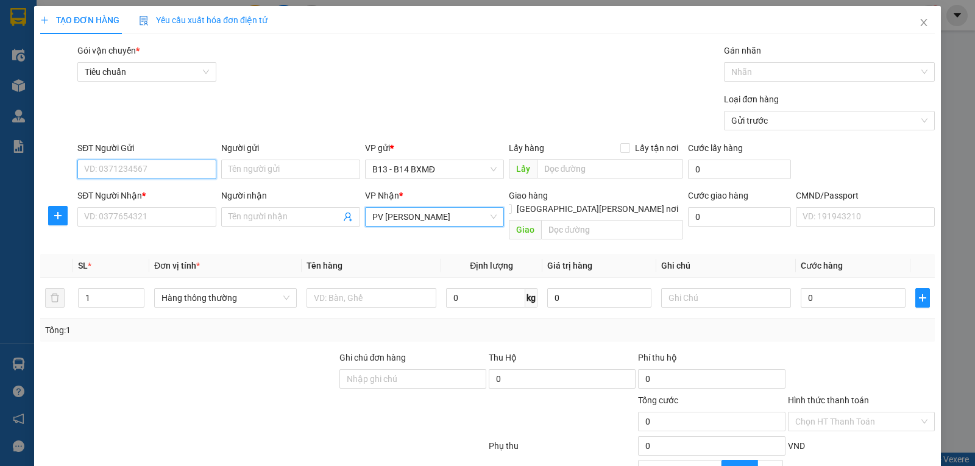
click at [129, 167] on input "SĐT Người Gửi" at bounding box center [146, 170] width 139 height 20
type input "0775751640"
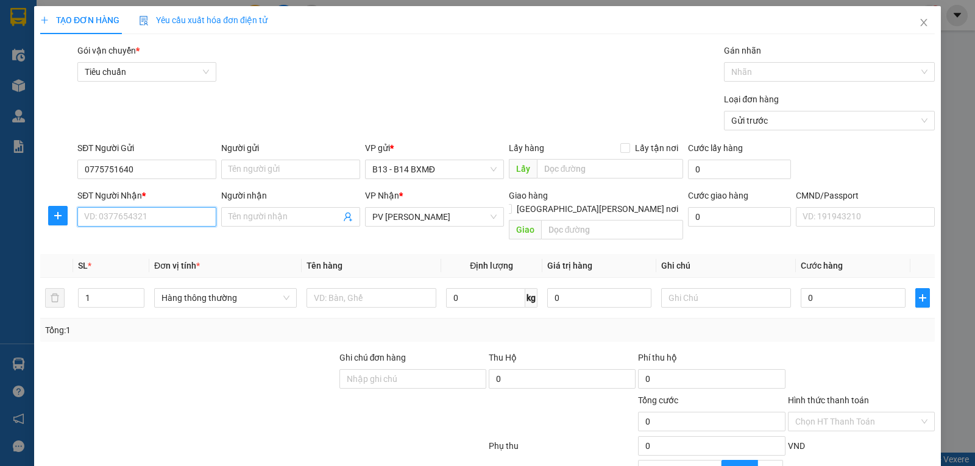
click at [171, 223] on input "SĐT Người Nhận *" at bounding box center [146, 217] width 139 height 20
type input "0378838248"
type input "duyen"
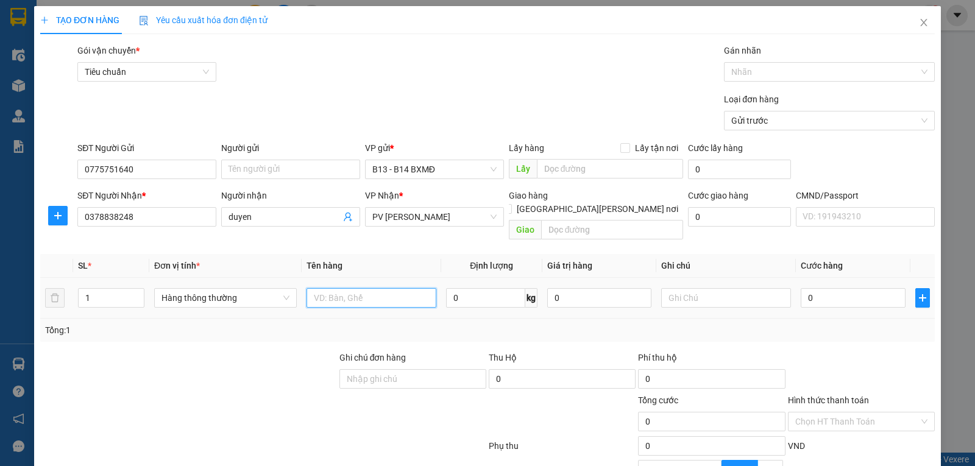
click at [326, 288] on input "text" at bounding box center [372, 298] width 130 height 20
type input "kem lạnh"
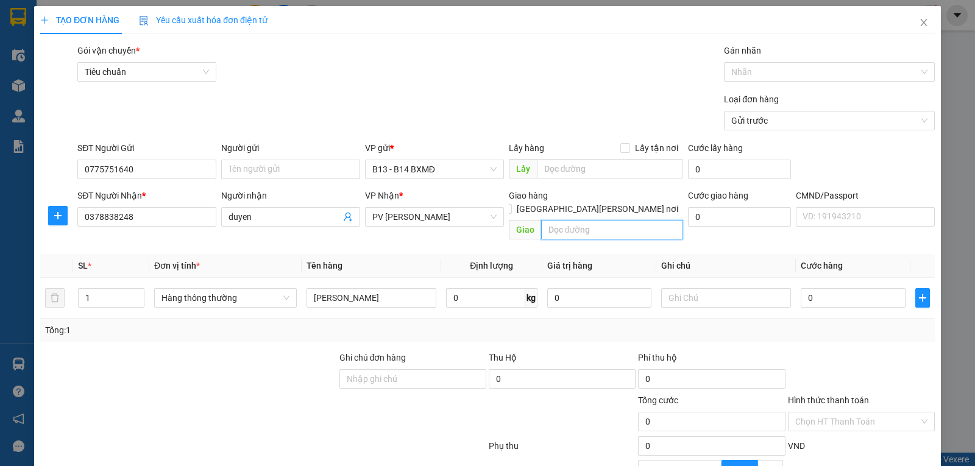
click at [577, 220] on input "text" at bounding box center [612, 230] width 143 height 20
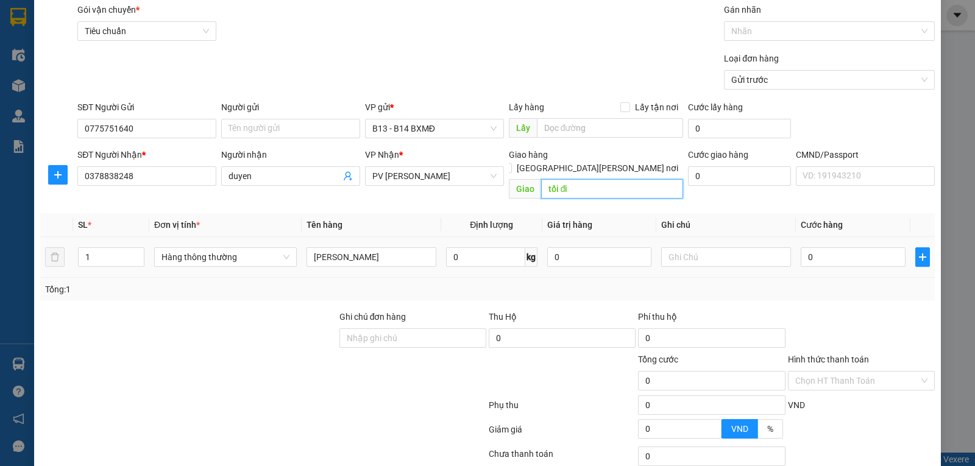
scroll to position [61, 0]
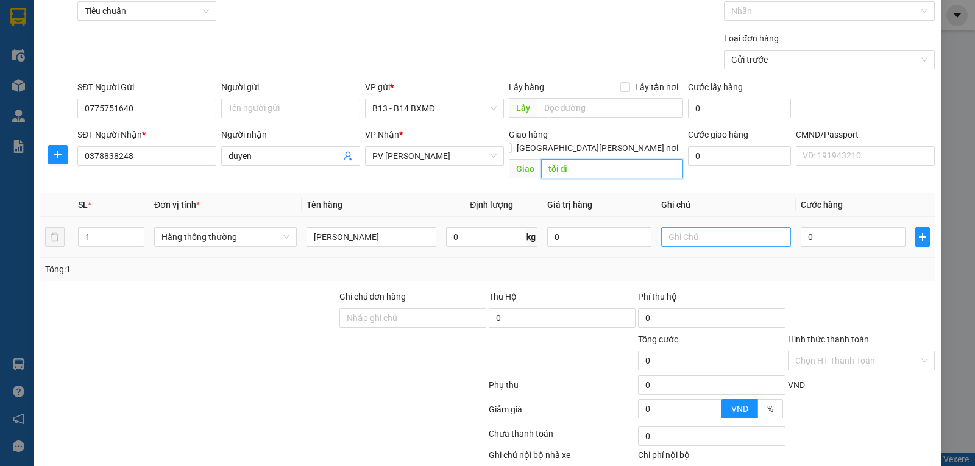
type input "tối đi"
click at [689, 233] on input "text" at bounding box center [726, 237] width 130 height 20
type input "tx"
type input "8"
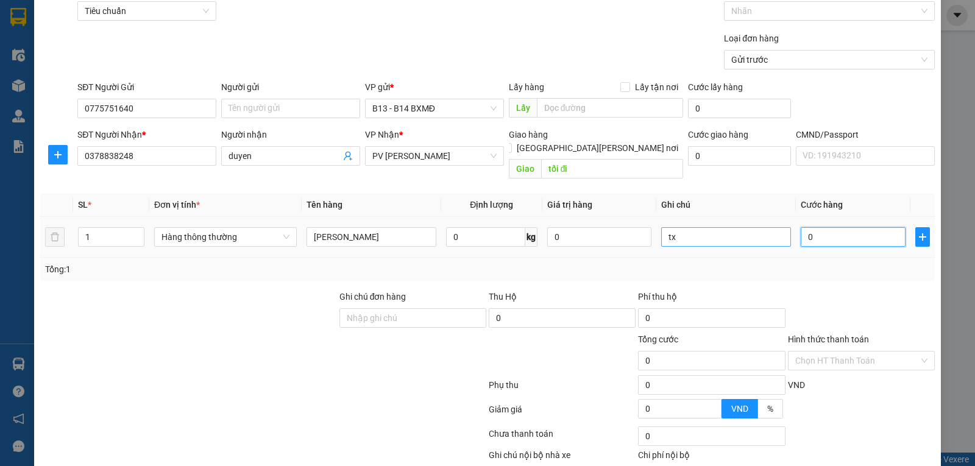
type input "8"
type input "80"
type input "800"
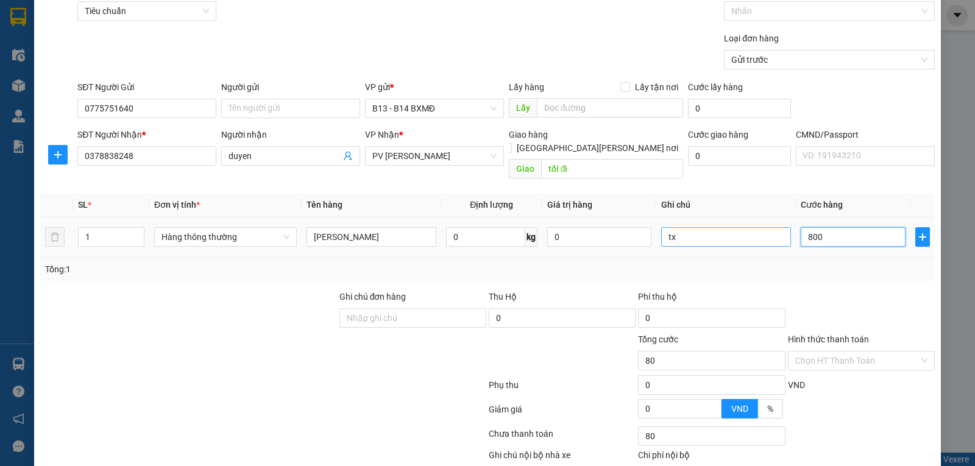
type input "800"
type input "8.000"
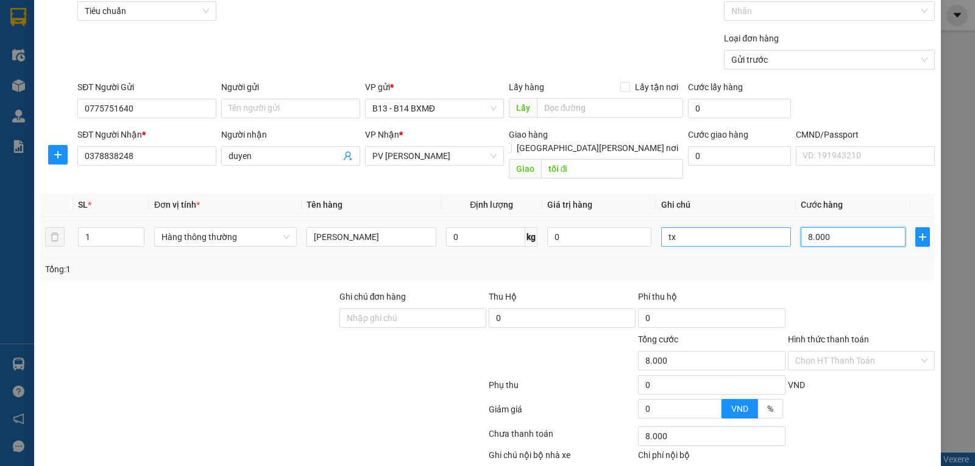
type input "80.000"
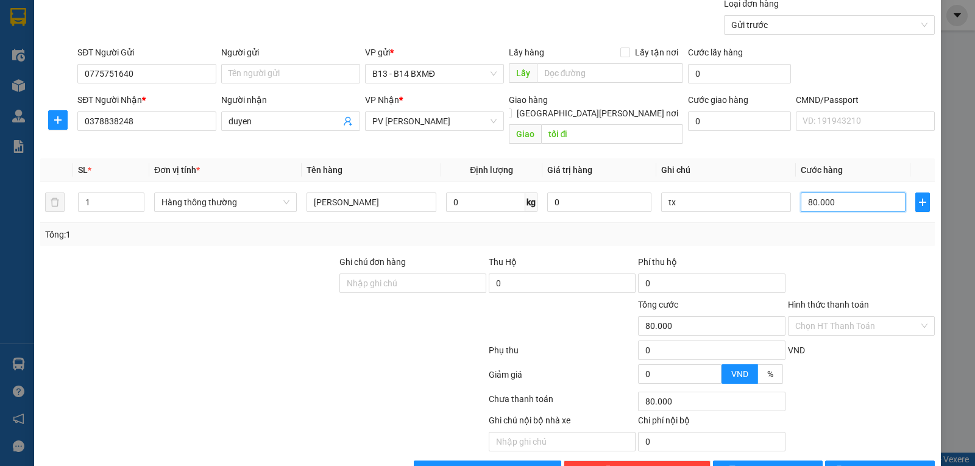
scroll to position [123, 0]
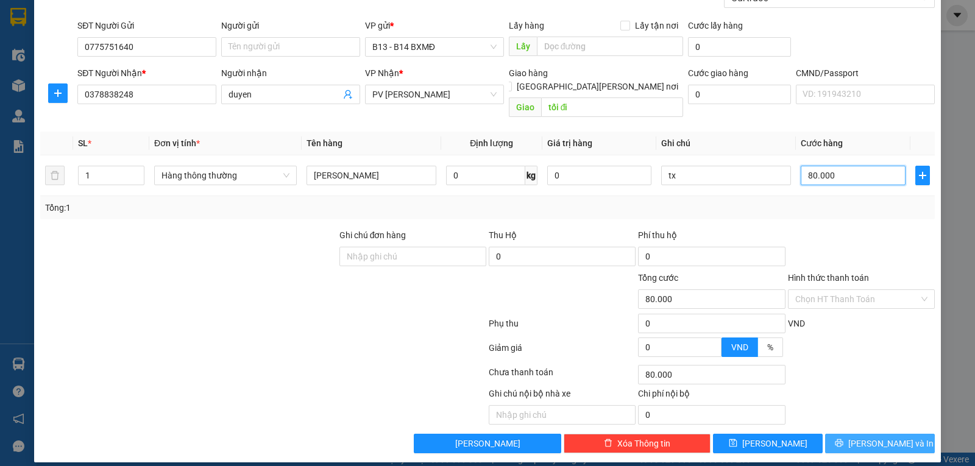
type input "80.000"
click at [847, 434] on button "[PERSON_NAME] và In" at bounding box center [880, 444] width 110 height 20
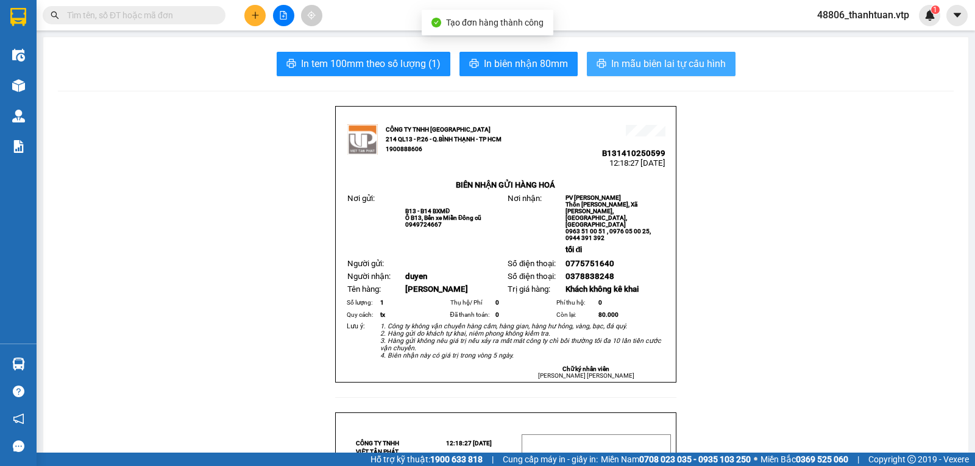
click at [686, 67] on span "In mẫu biên lai tự cấu hình" at bounding box center [668, 63] width 115 height 15
